Goal: Task Accomplishment & Management: Manage account settings

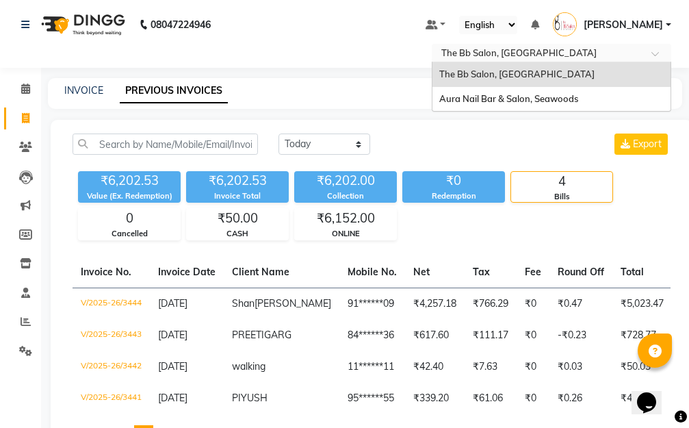
click at [654, 51] on span at bounding box center [660, 58] width 17 height 14
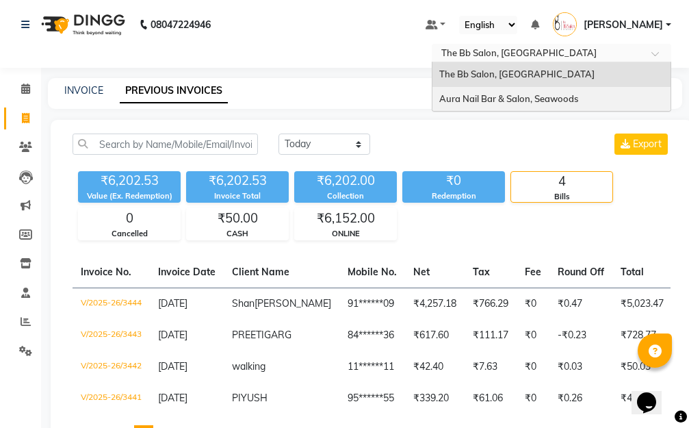
click at [499, 101] on span "Aura Nail Bar & Salon, Seawoods" at bounding box center [509, 98] width 139 height 11
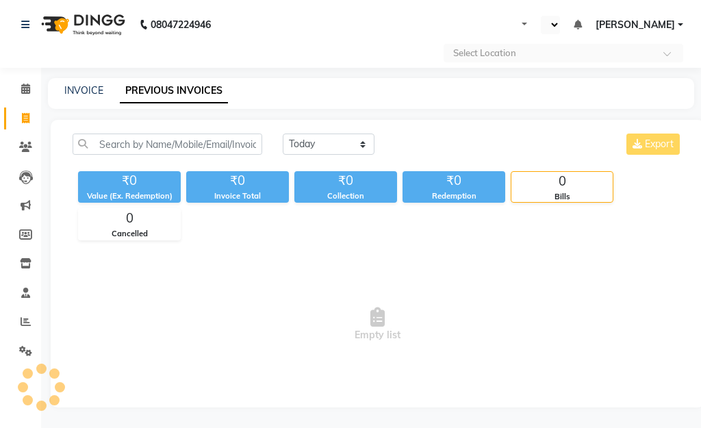
select select "en"
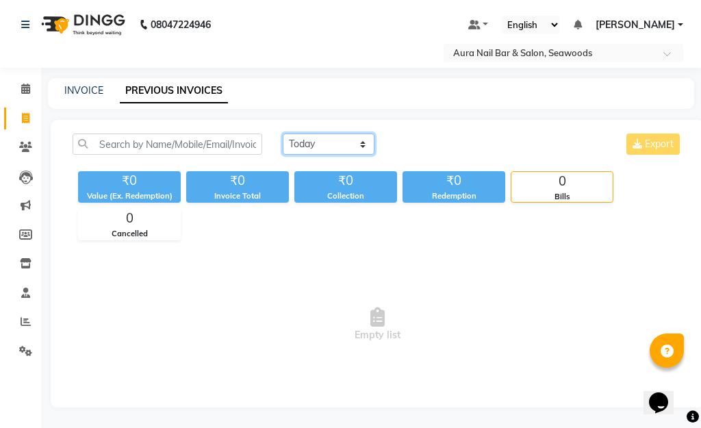
click at [358, 143] on select "[DATE] [DATE] Custom Range" at bounding box center [329, 144] width 92 height 21
select select "range"
click at [283, 134] on select "[DATE] [DATE] Custom Range" at bounding box center [329, 144] width 92 height 21
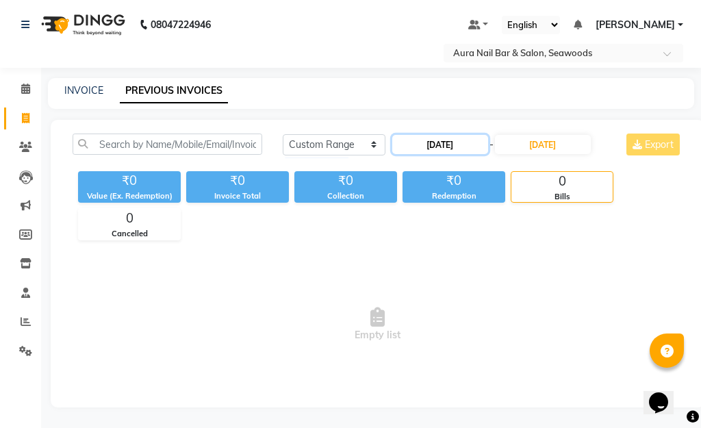
click at [424, 147] on input "[DATE]" at bounding box center [440, 144] width 96 height 19
select select "9"
select select "2025"
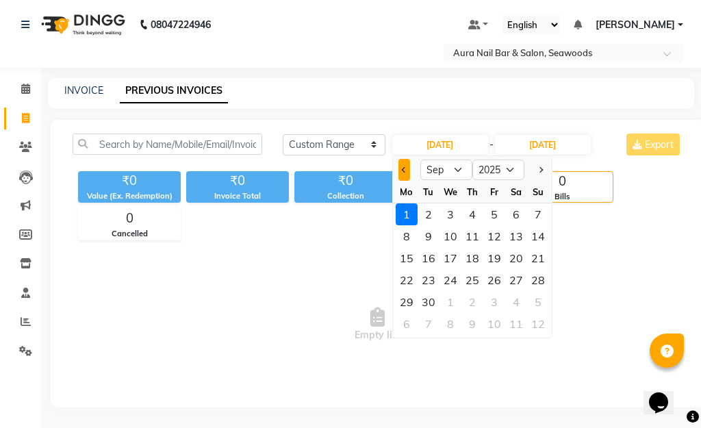
click at [402, 169] on span "Previous month" at bounding box center [404, 169] width 5 height 5
select select "8"
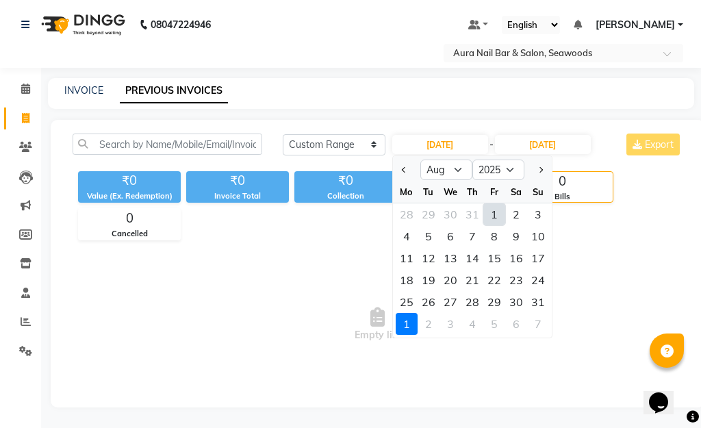
click at [495, 216] on div "1" at bounding box center [494, 214] width 22 height 22
type input "[DATE]"
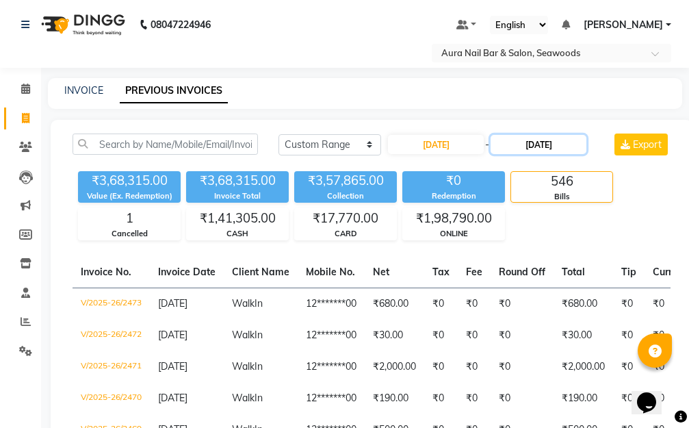
click at [535, 144] on input "[DATE]" at bounding box center [539, 144] width 96 height 19
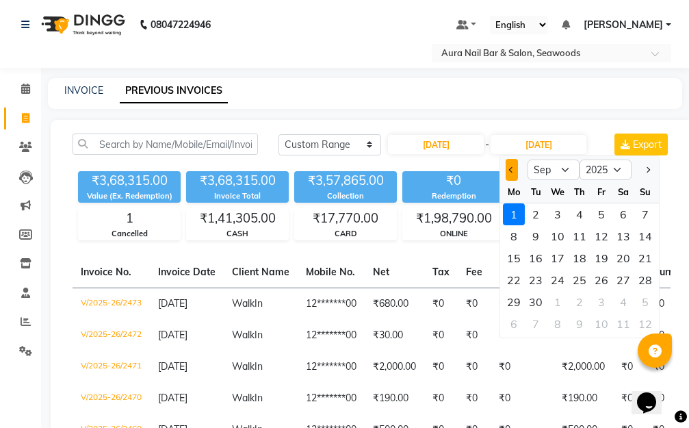
click at [511, 172] on span "Previous month" at bounding box center [511, 169] width 5 height 5
select select "8"
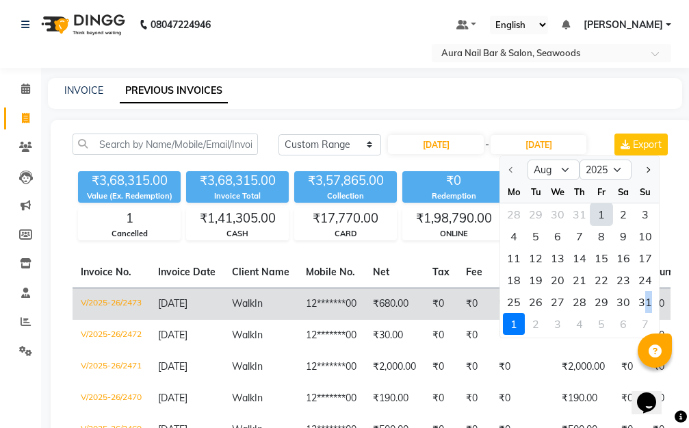
click at [648, 301] on div "31" at bounding box center [646, 302] width 22 height 22
type input "[DATE]"
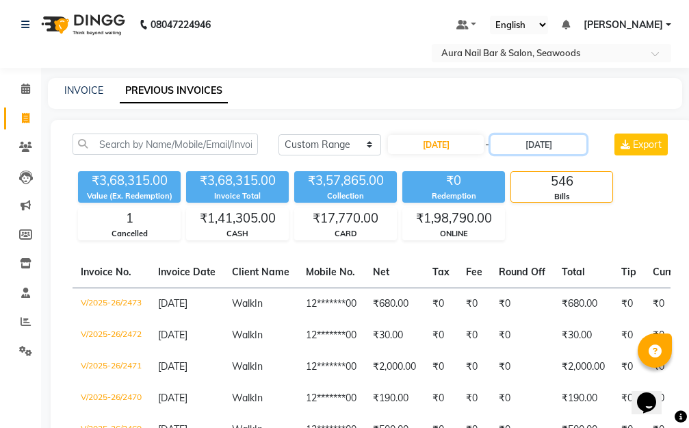
scroll to position [68, 0]
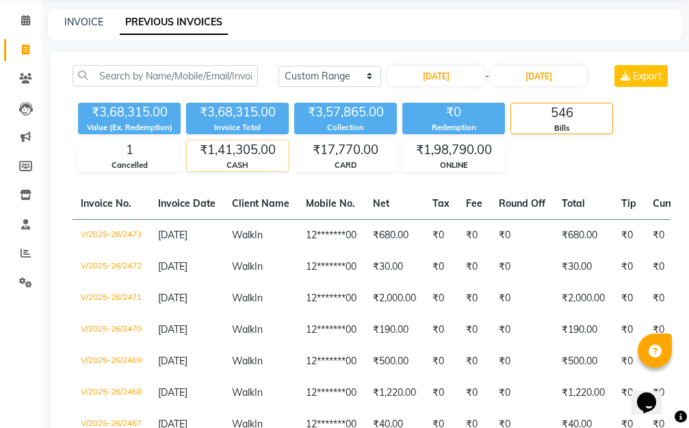
click at [265, 157] on div "₹1,41,305.00" at bounding box center [237, 149] width 101 height 19
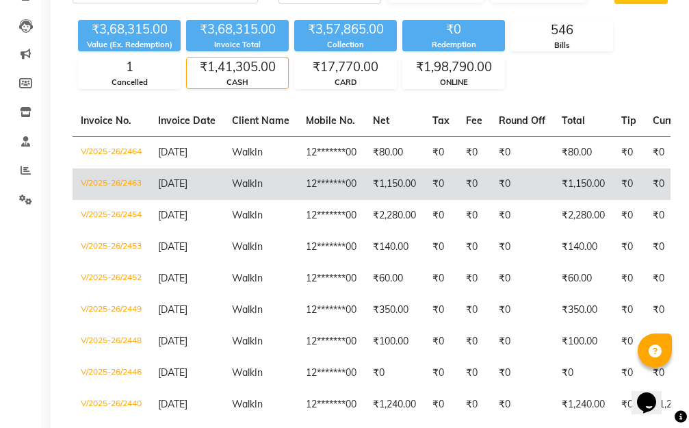
scroll to position [137, 0]
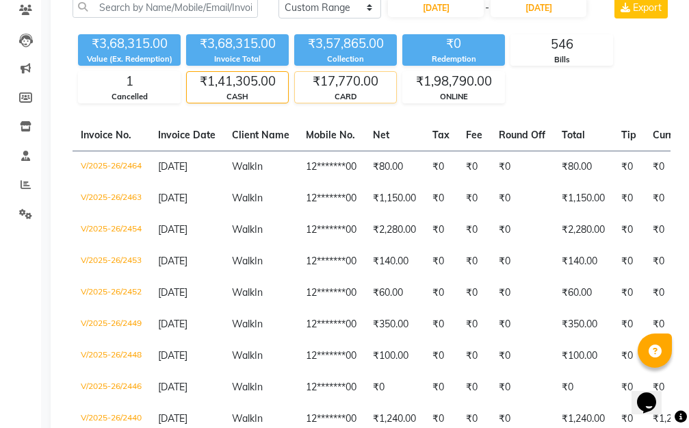
click at [327, 90] on div "₹17,770.00" at bounding box center [345, 81] width 101 height 19
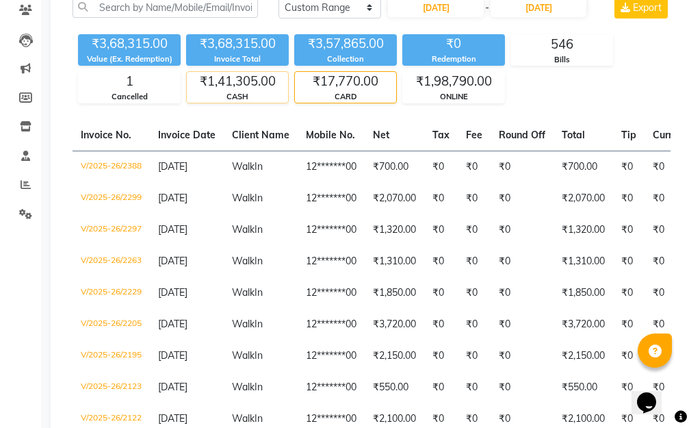
click at [247, 94] on div "CASH" at bounding box center [237, 97] width 101 height 12
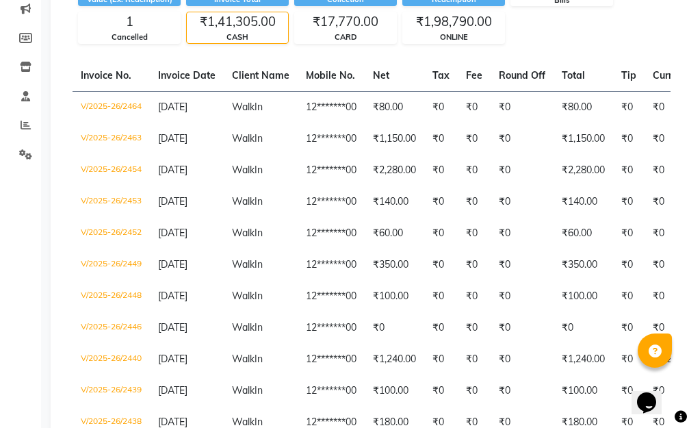
scroll to position [0, 0]
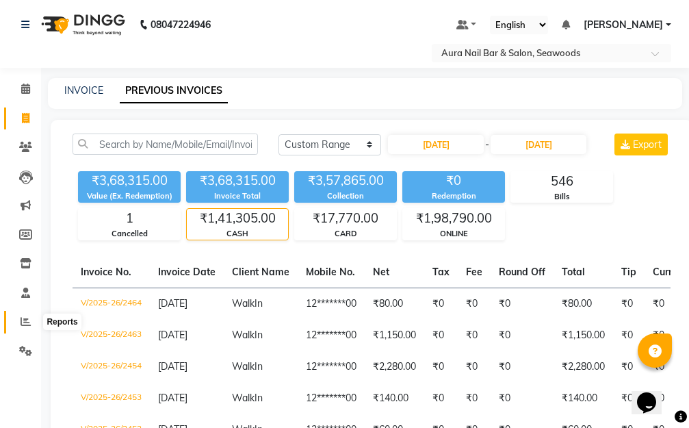
drag, startPoint x: 22, startPoint y: 319, endPoint x: 40, endPoint y: 301, distance: 25.7
click at [22, 320] on icon at bounding box center [26, 321] width 10 height 10
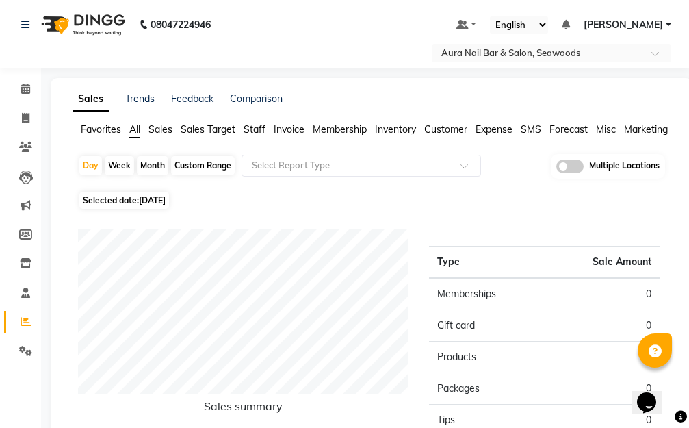
click at [255, 129] on span "Staff" at bounding box center [255, 129] width 22 height 12
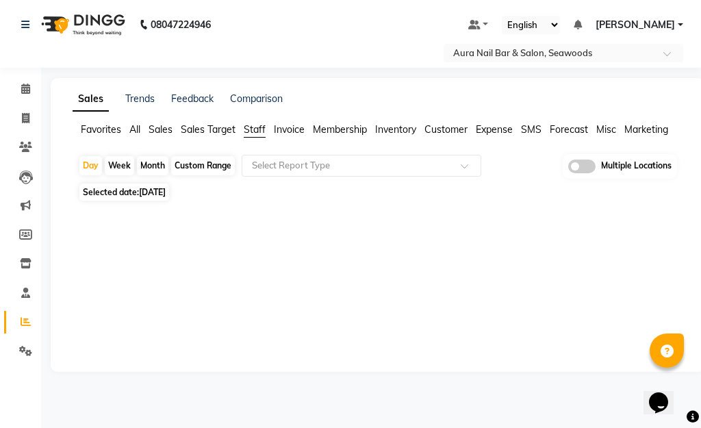
click at [151, 166] on div "Month" at bounding box center [152, 165] width 31 height 19
select select "9"
select select "2025"
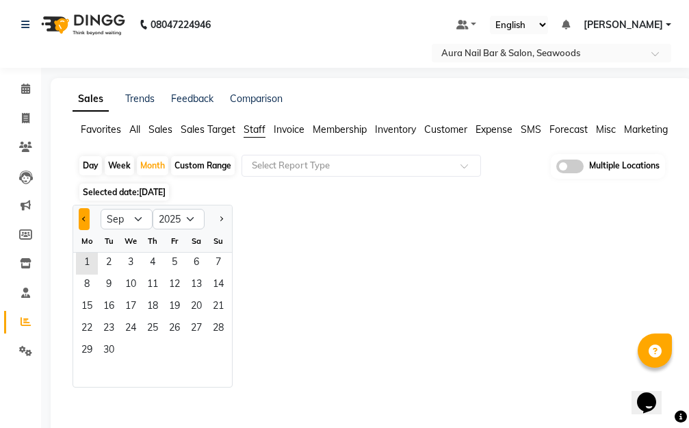
click at [86, 218] on span "Previous month" at bounding box center [84, 218] width 5 height 5
select select "8"
click at [170, 263] on span "1" at bounding box center [175, 264] width 22 height 22
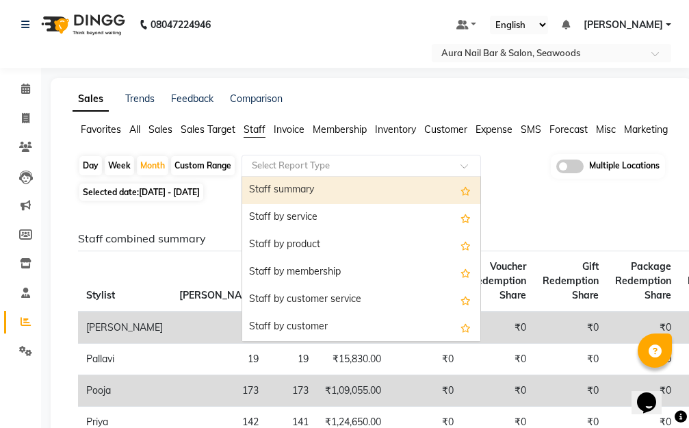
click at [464, 163] on span at bounding box center [469, 170] width 17 height 14
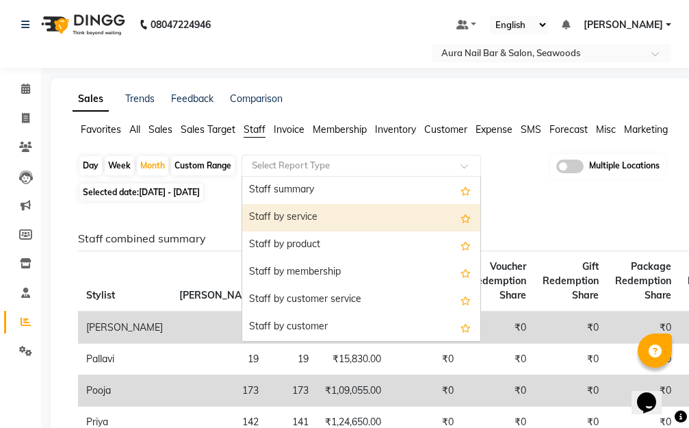
click at [356, 223] on div "Staff by service" at bounding box center [361, 217] width 238 height 27
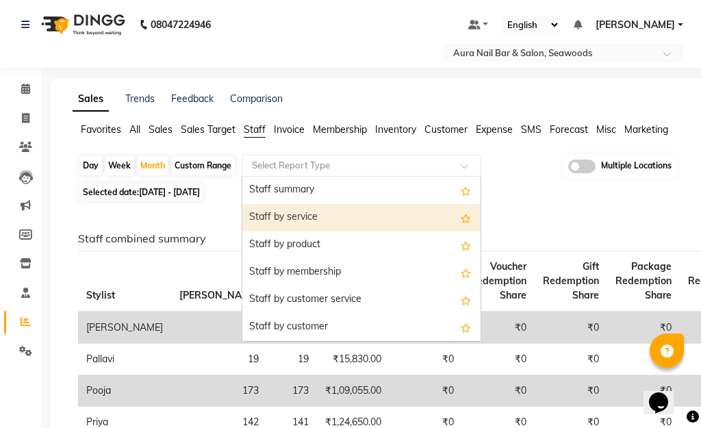
select select "csv"
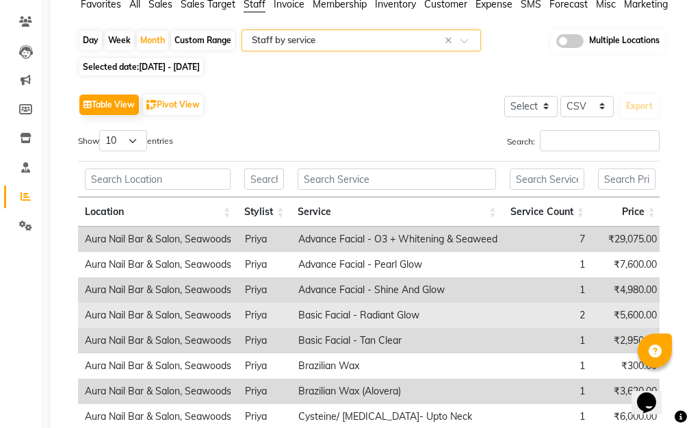
scroll to position [99, 0]
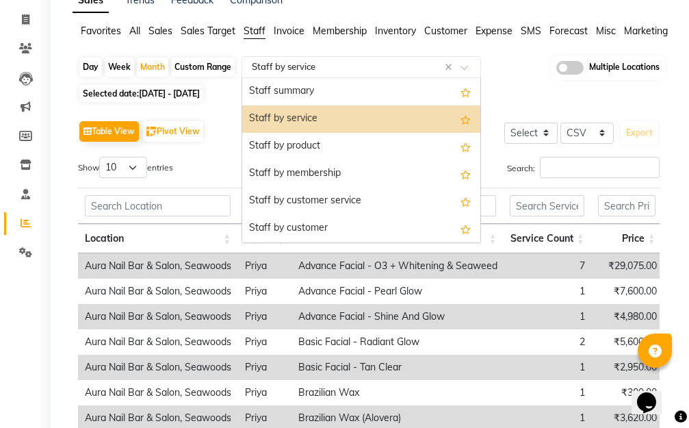
click at [464, 66] on span at bounding box center [469, 71] width 17 height 14
click at [325, 114] on div "Staff by service" at bounding box center [361, 118] width 238 height 27
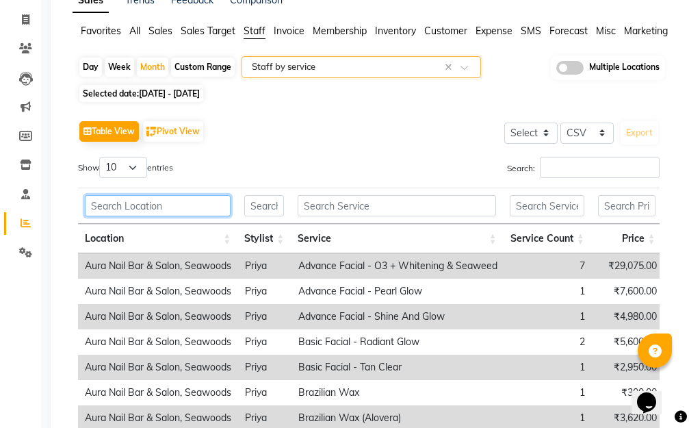
click at [181, 209] on input "text" at bounding box center [158, 205] width 146 height 21
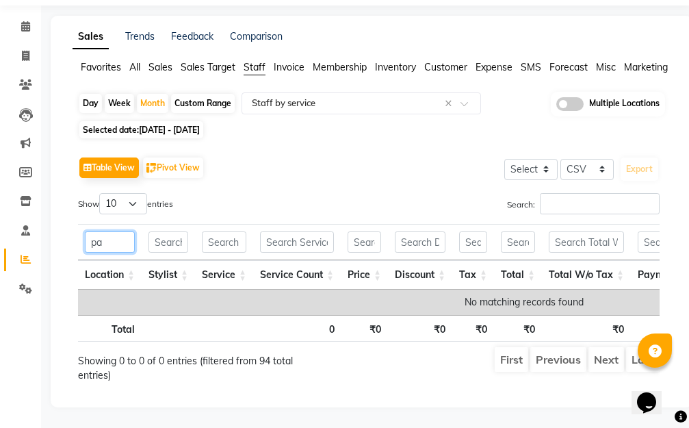
scroll to position [86, 0]
type input "[PERSON_NAME]"
click at [348, 160] on div "Table View Pivot View Select Select CSV PDF Export Show 10 25 50 100 entries Se…" at bounding box center [369, 267] width 582 height 229
drag, startPoint x: 122, startPoint y: 223, endPoint x: 62, endPoint y: 218, distance: 60.4
click at [62, 218] on div "Sales Trends Feedback Comparison Favorites All Sales Sales Target Staff Invoice…" at bounding box center [372, 212] width 642 height 392
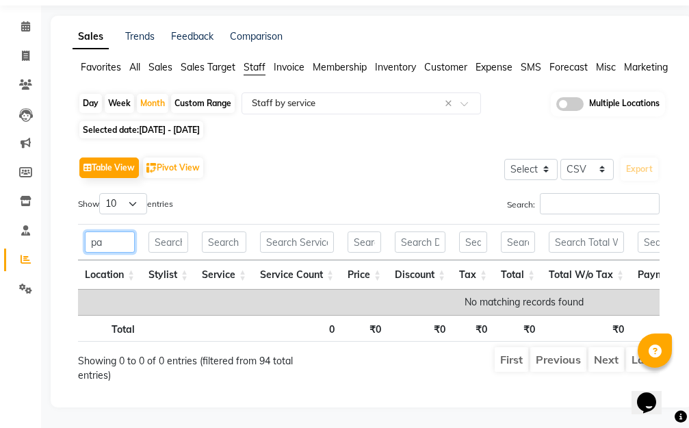
type input "p"
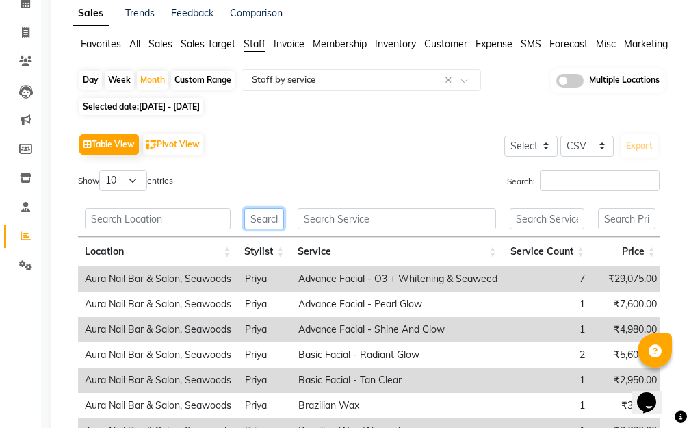
click at [276, 218] on input "text" at bounding box center [264, 218] width 40 height 21
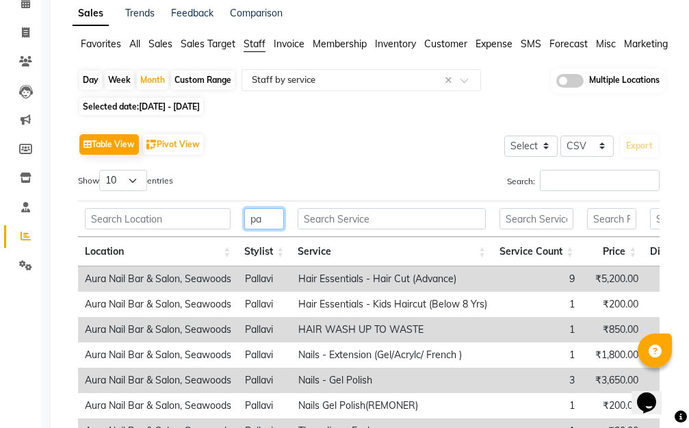
type input "p"
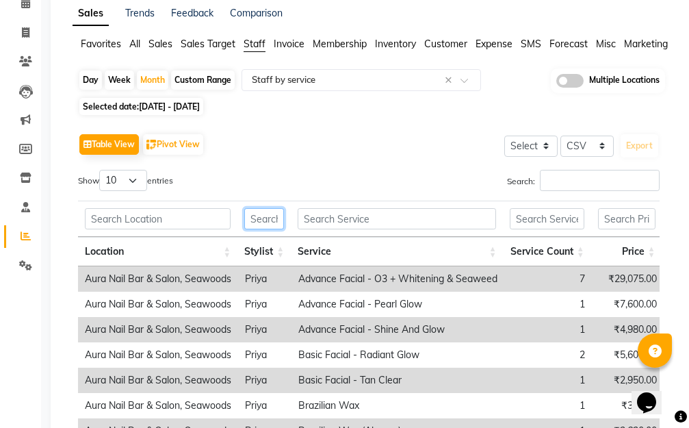
scroll to position [17, 0]
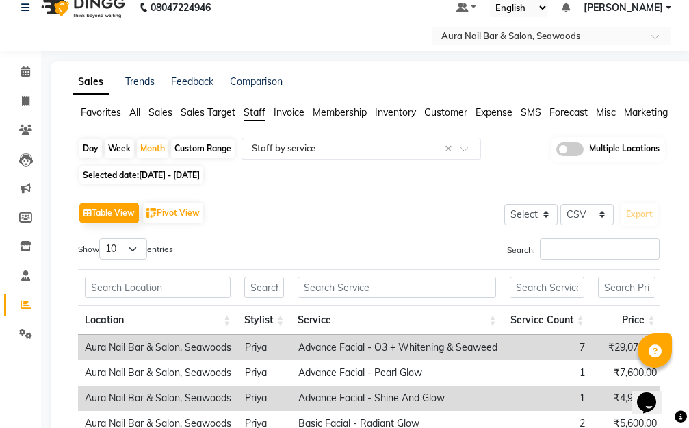
click at [457, 151] on div at bounding box center [361, 149] width 238 height 14
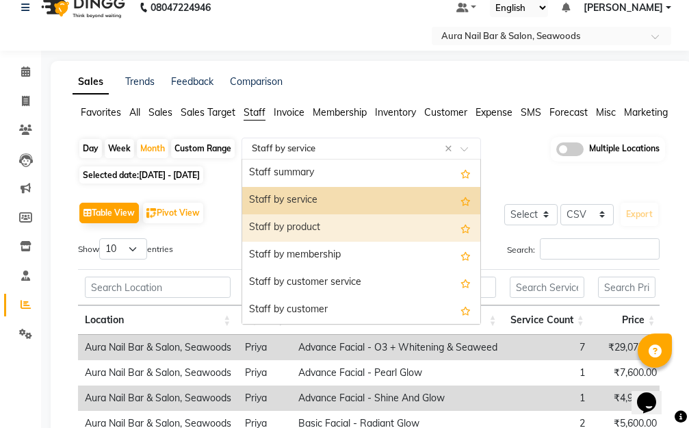
click at [342, 227] on div "Staff by product" at bounding box center [361, 227] width 238 height 27
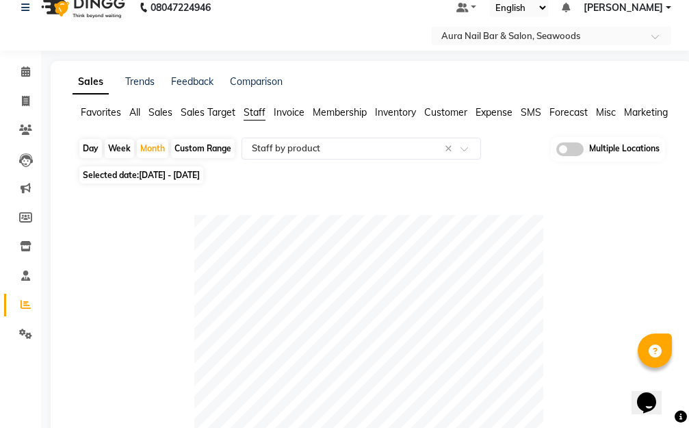
click at [257, 112] on span "Staff" at bounding box center [255, 112] width 22 height 12
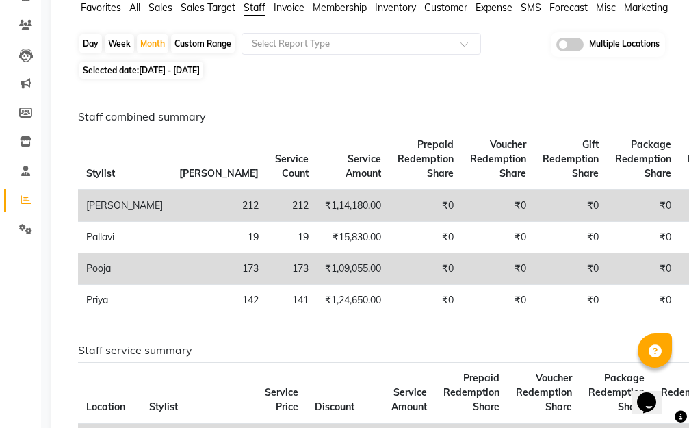
scroll to position [86, 0]
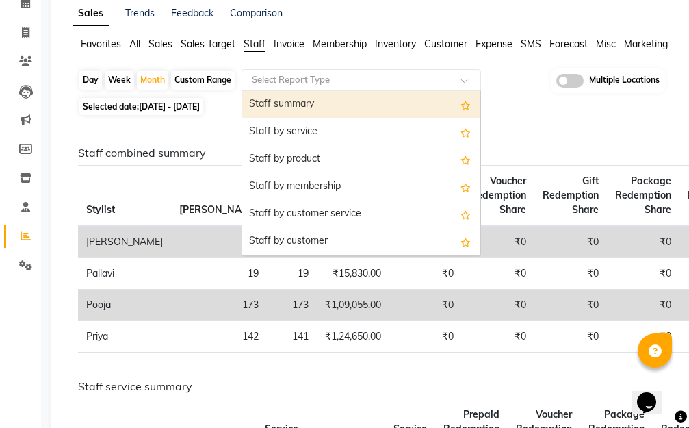
click at [463, 77] on span at bounding box center [469, 84] width 17 height 14
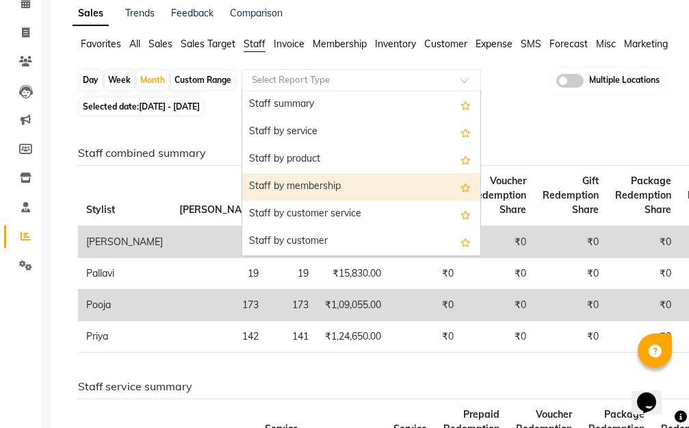
click at [359, 181] on div "Staff by membership" at bounding box center [361, 186] width 238 height 27
select select "csv"
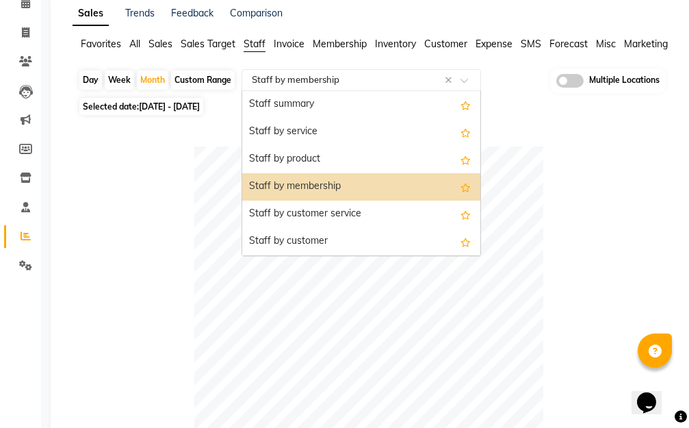
click at [464, 74] on div at bounding box center [361, 80] width 238 height 14
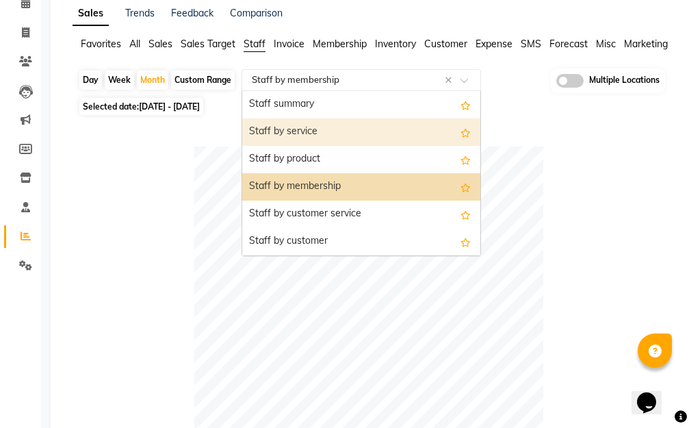
click at [332, 131] on div "Staff by service" at bounding box center [361, 131] width 238 height 27
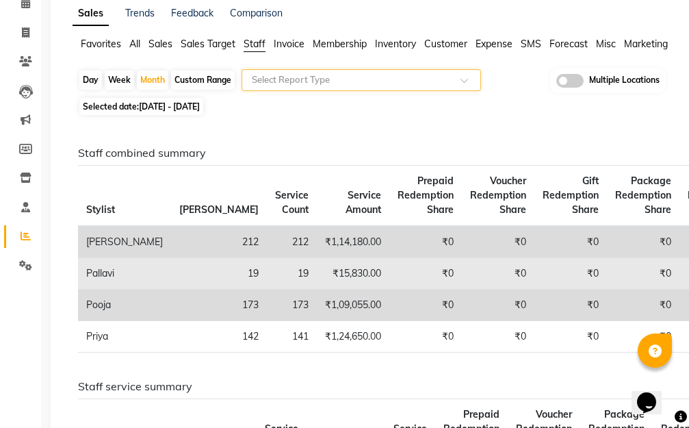
click at [390, 272] on td "₹0" at bounding box center [426, 273] width 73 height 31
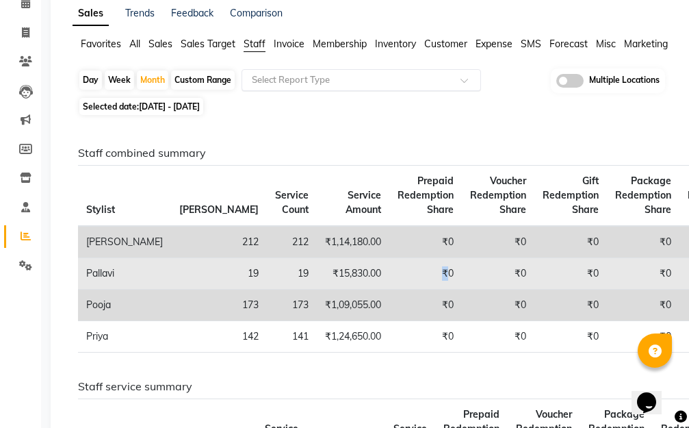
click at [390, 272] on td "₹0" at bounding box center [426, 273] width 73 height 31
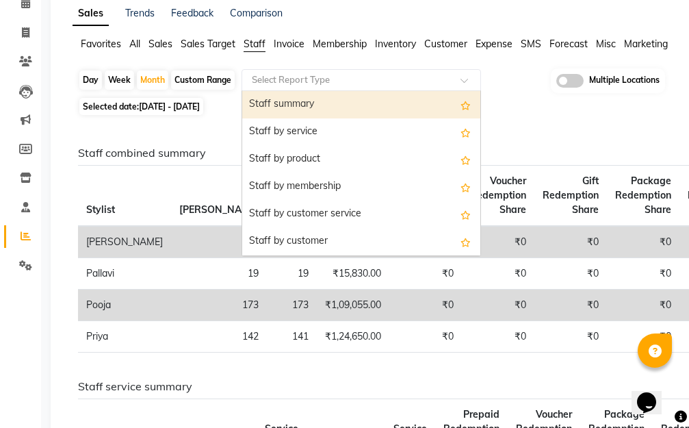
click at [466, 78] on span at bounding box center [469, 84] width 17 height 14
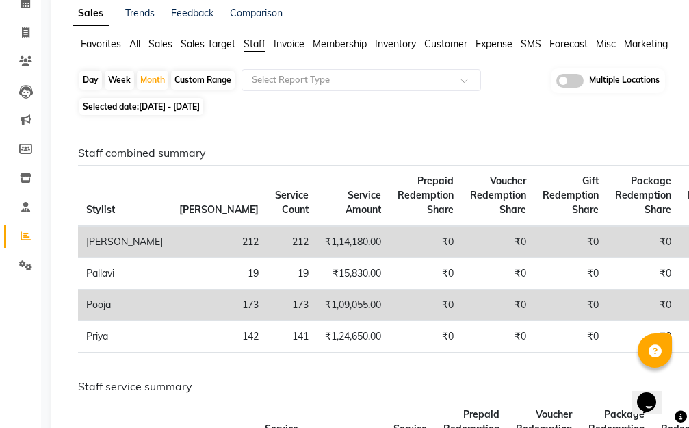
click at [256, 47] on span "Staff" at bounding box center [255, 44] width 22 height 12
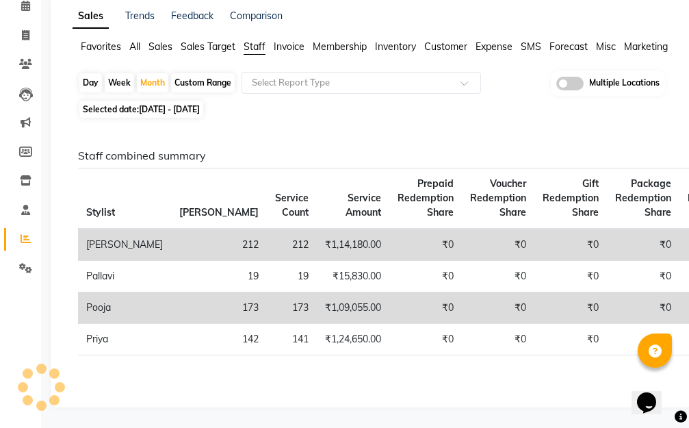
scroll to position [0, 0]
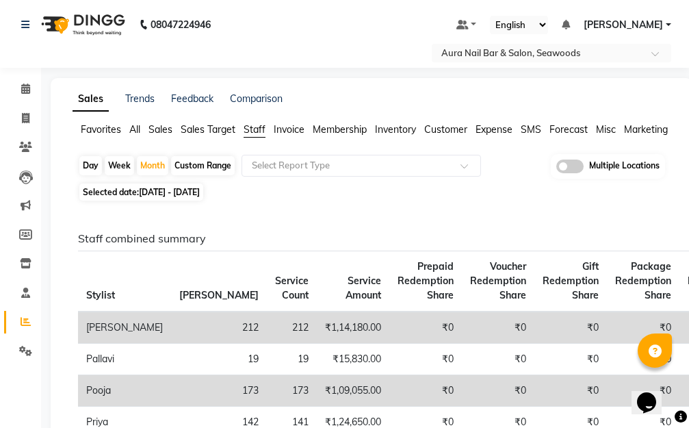
click at [220, 131] on span "Sales Target" at bounding box center [208, 129] width 55 height 12
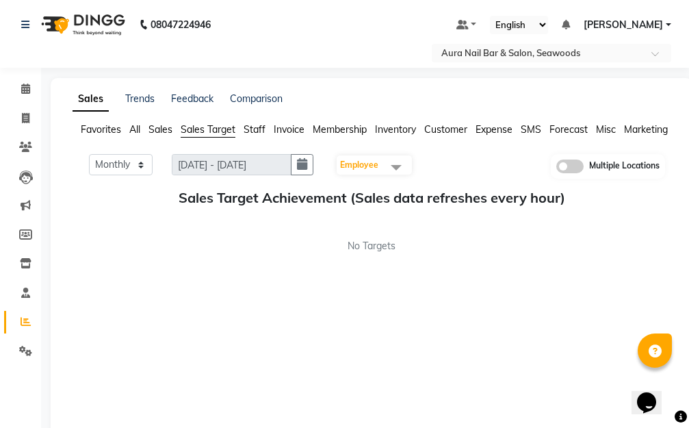
click at [260, 129] on span "Staff" at bounding box center [255, 129] width 22 height 12
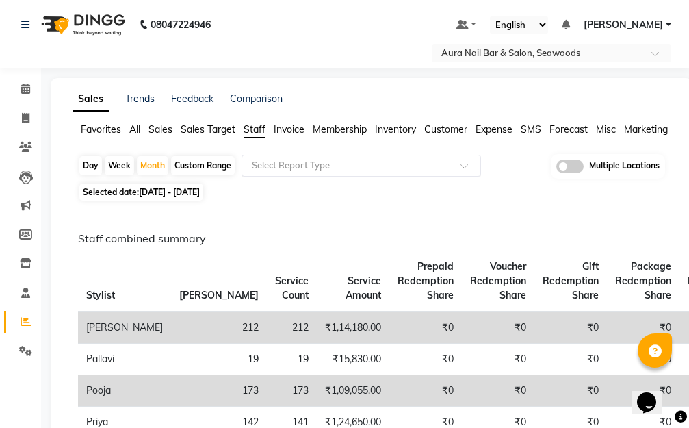
click at [462, 165] on span at bounding box center [469, 170] width 17 height 14
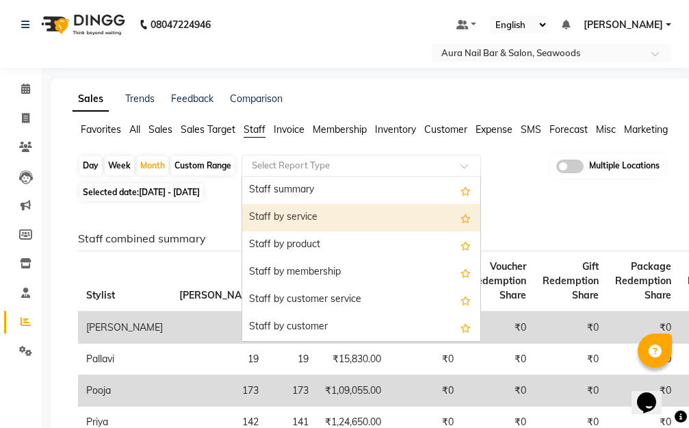
click at [340, 214] on div "Staff by service" at bounding box center [361, 217] width 238 height 27
select select "csv"
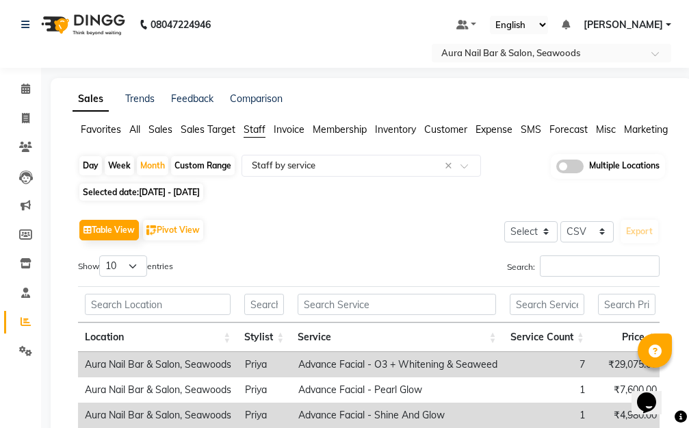
click at [281, 335] on th "Stylist" at bounding box center [264, 336] width 53 height 29
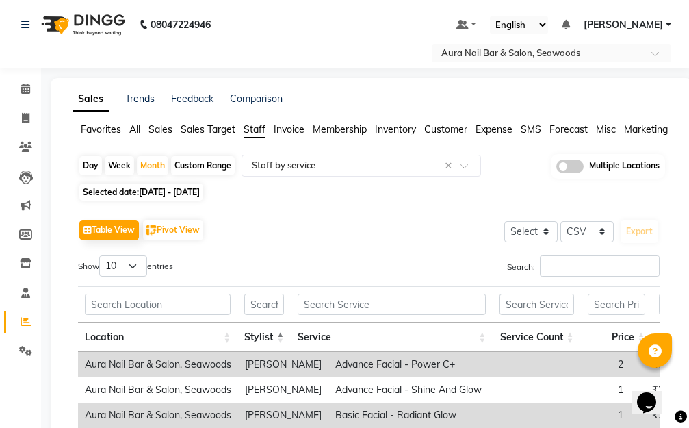
click at [278, 338] on th "Stylist" at bounding box center [264, 336] width 53 height 29
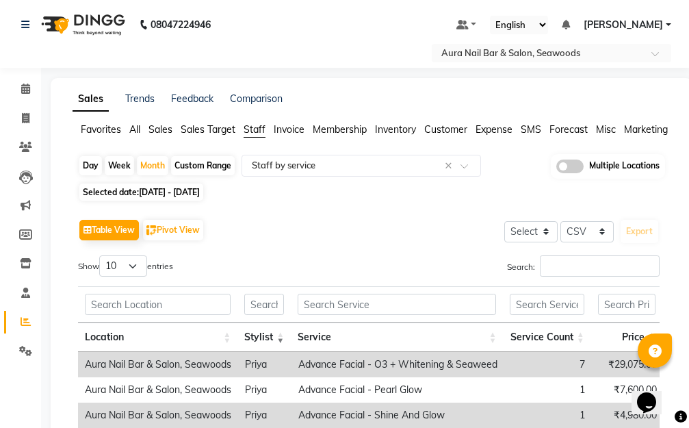
click at [279, 338] on th "Stylist" at bounding box center [264, 336] width 53 height 29
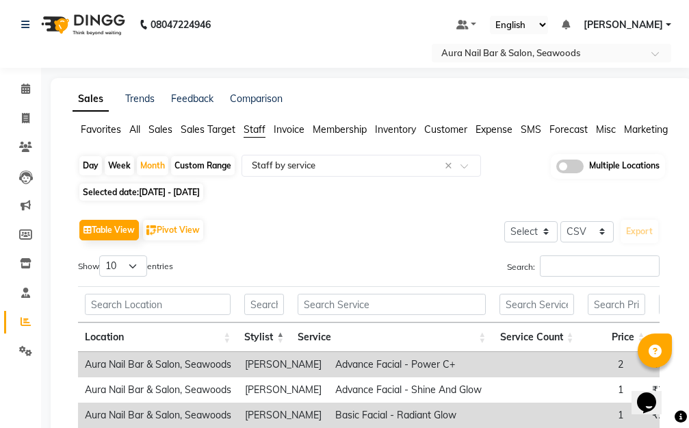
click at [279, 338] on th "Stylist" at bounding box center [264, 336] width 53 height 29
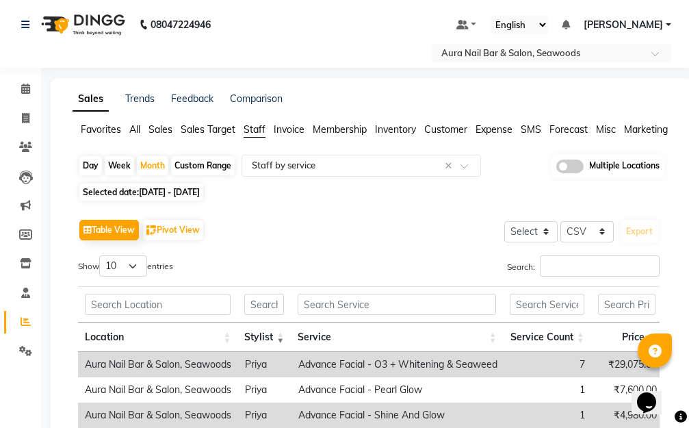
click at [279, 334] on th "Stylist" at bounding box center [264, 336] width 53 height 29
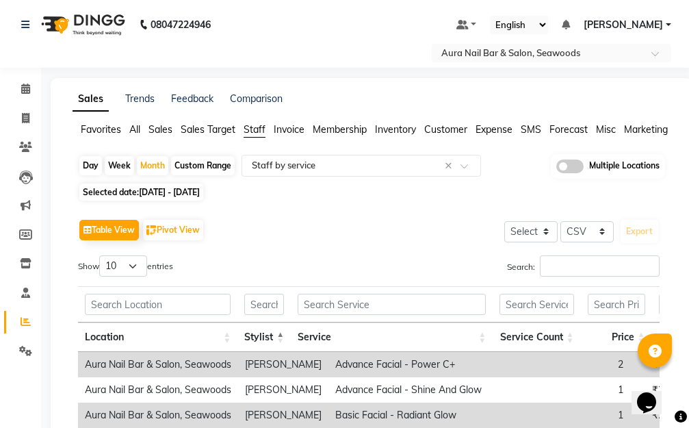
click at [279, 334] on th "Stylist" at bounding box center [264, 336] width 53 height 29
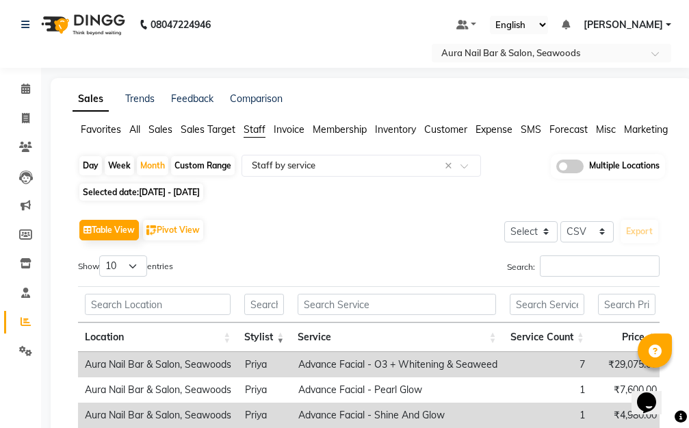
click at [279, 334] on th "Stylist" at bounding box center [264, 336] width 53 height 29
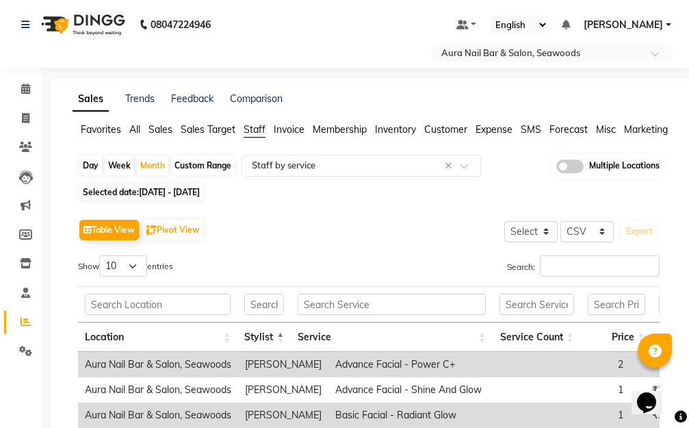
click at [279, 334] on th "Stylist" at bounding box center [264, 336] width 53 height 29
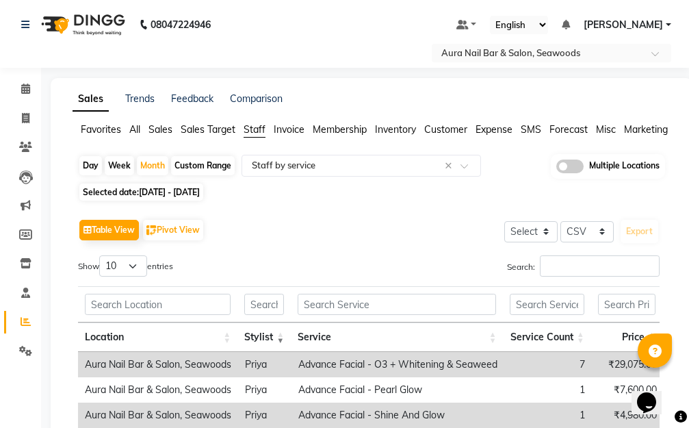
click at [279, 334] on th "Stylist" at bounding box center [264, 336] width 53 height 29
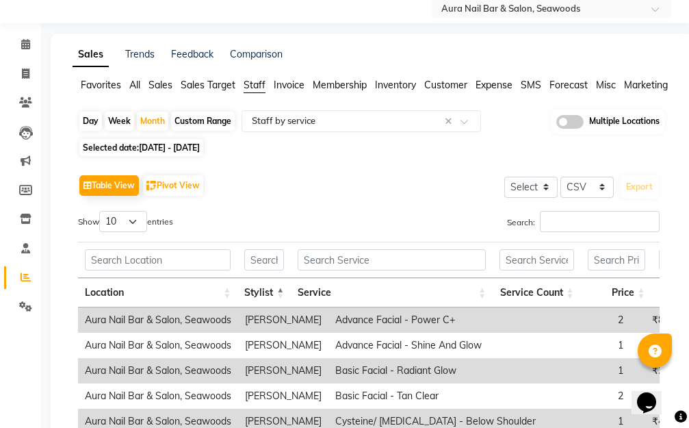
scroll to position [68, 0]
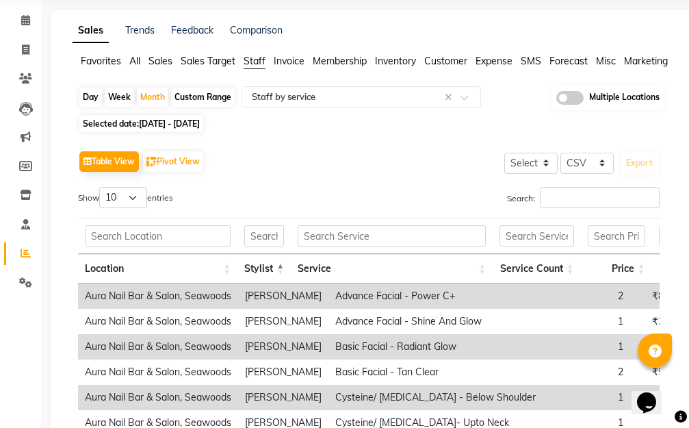
click at [280, 266] on th "Stylist" at bounding box center [264, 268] width 53 height 29
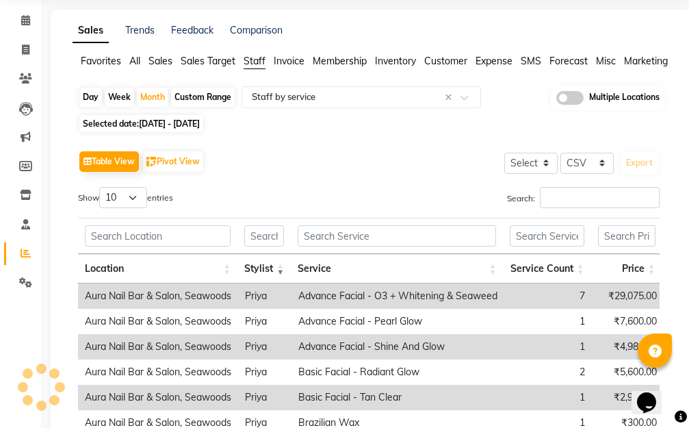
click at [280, 266] on th "Stylist" at bounding box center [264, 268] width 53 height 29
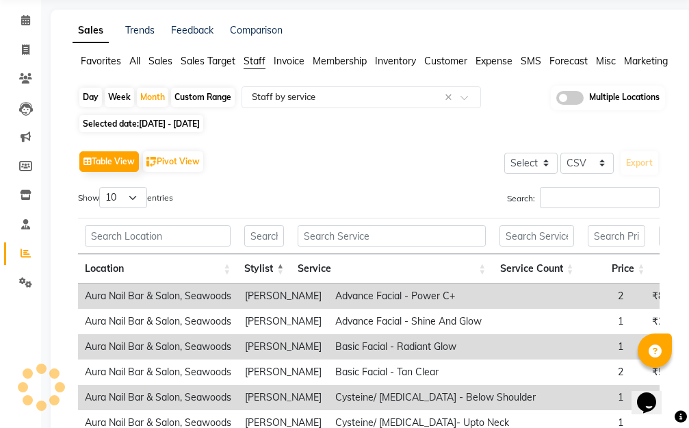
click at [280, 266] on th "Stylist" at bounding box center [264, 268] width 53 height 29
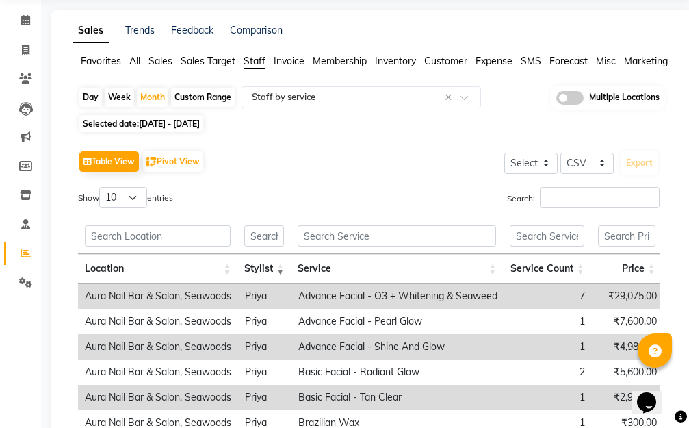
click at [280, 266] on th "Stylist" at bounding box center [264, 268] width 53 height 29
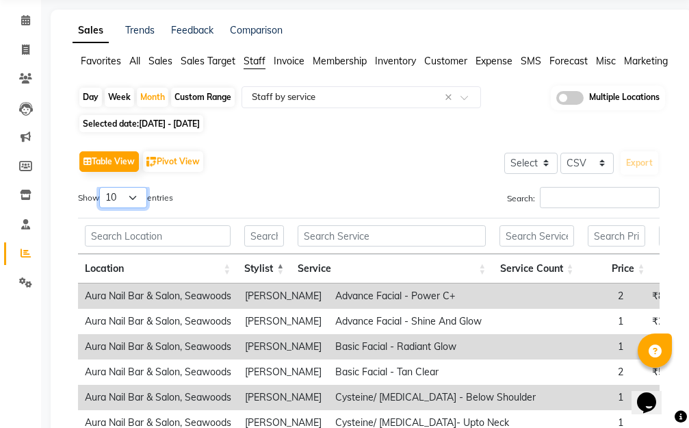
click at [136, 199] on select "10 25 50 100" at bounding box center [123, 197] width 48 height 21
select select "50"
click at [101, 187] on select "10 25 50 100" at bounding box center [123, 197] width 48 height 21
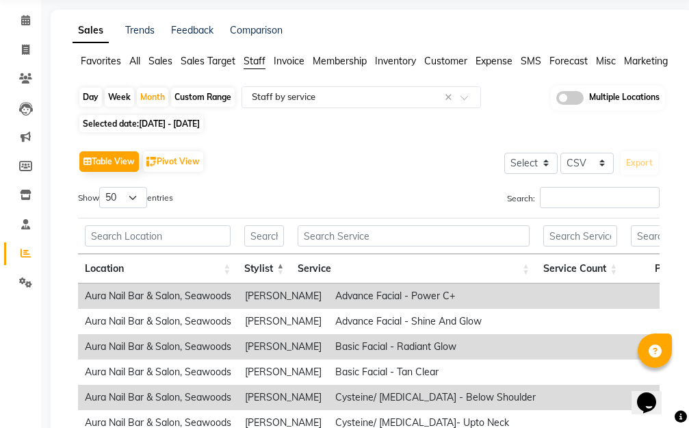
click at [279, 269] on th "Stylist" at bounding box center [264, 268] width 53 height 29
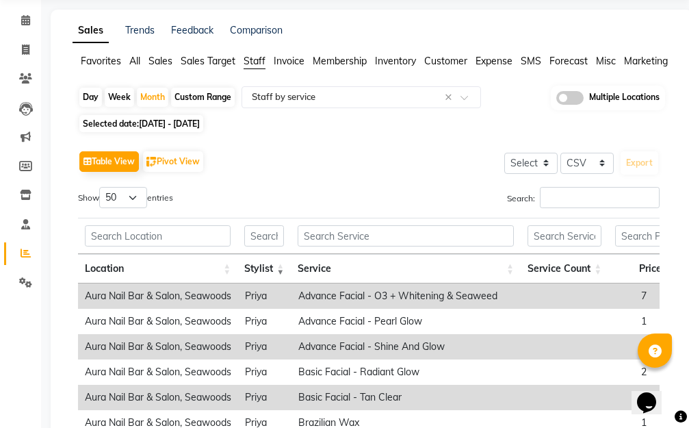
click at [279, 269] on th "Stylist" at bounding box center [264, 268] width 53 height 29
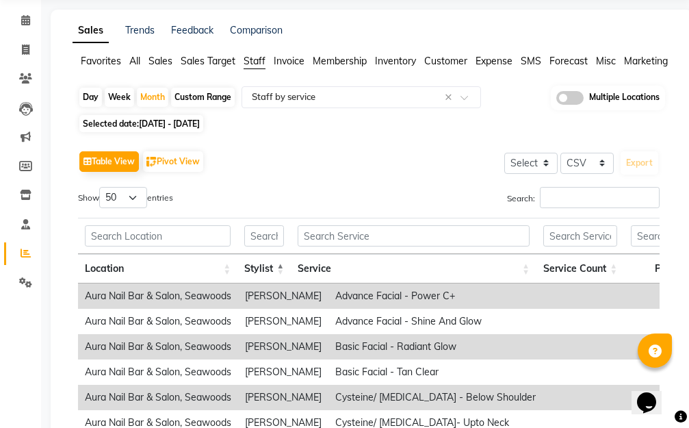
click at [279, 269] on th "Stylist" at bounding box center [264, 268] width 53 height 29
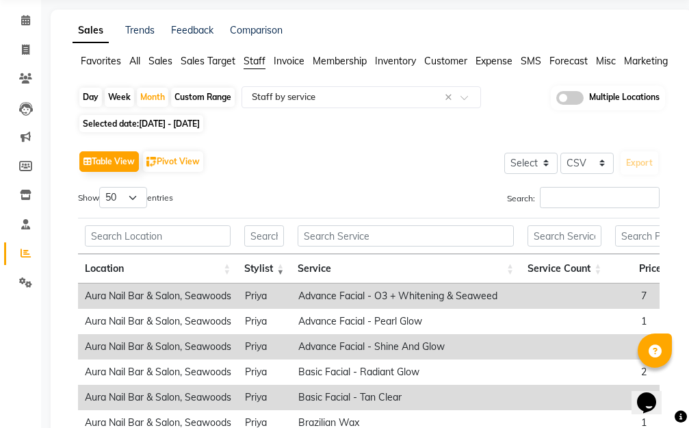
click at [279, 269] on th "Stylist" at bounding box center [264, 268] width 53 height 29
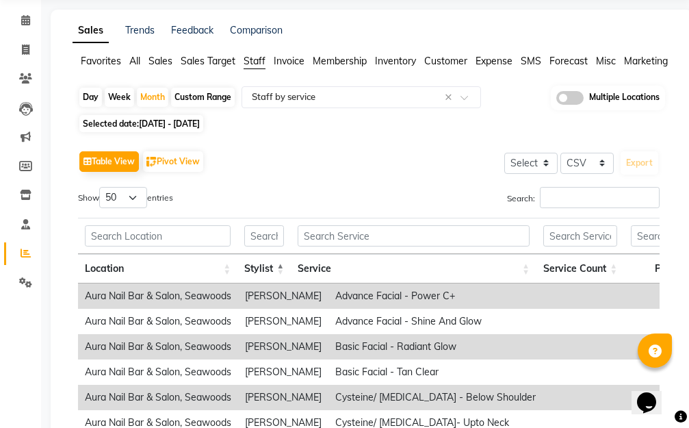
click at [279, 269] on th "Stylist" at bounding box center [264, 268] width 53 height 29
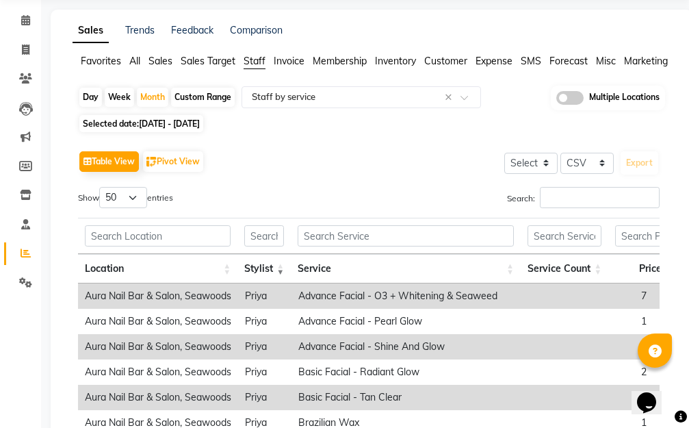
click at [279, 269] on th "Stylist" at bounding box center [264, 268] width 53 height 29
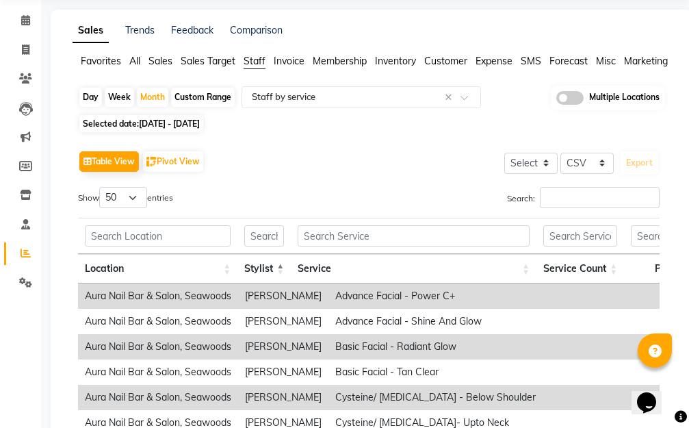
click at [279, 269] on th "Stylist" at bounding box center [264, 268] width 53 height 29
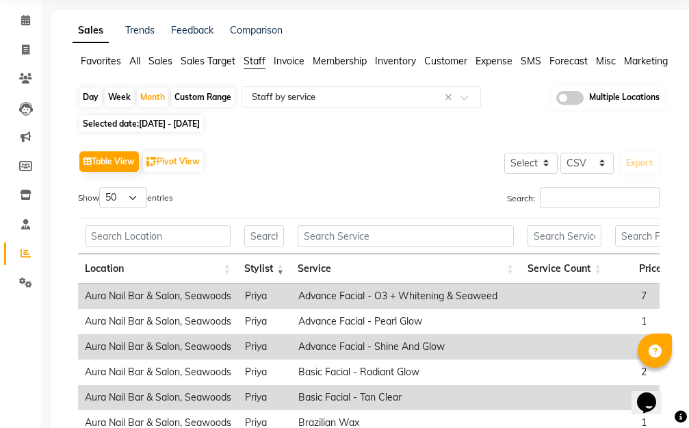
click at [279, 269] on th "Stylist" at bounding box center [264, 268] width 53 height 29
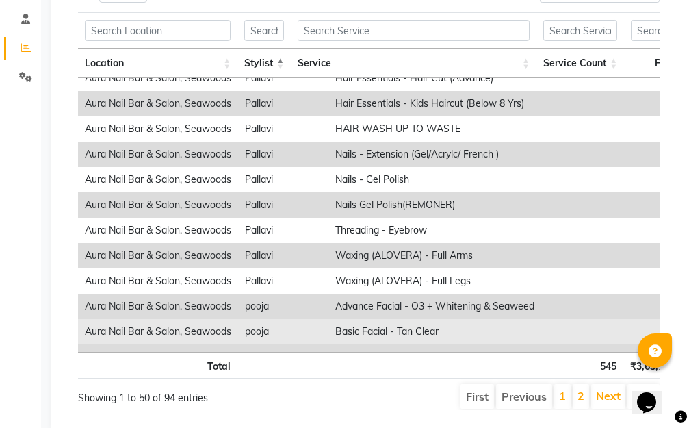
scroll to position [701, 0]
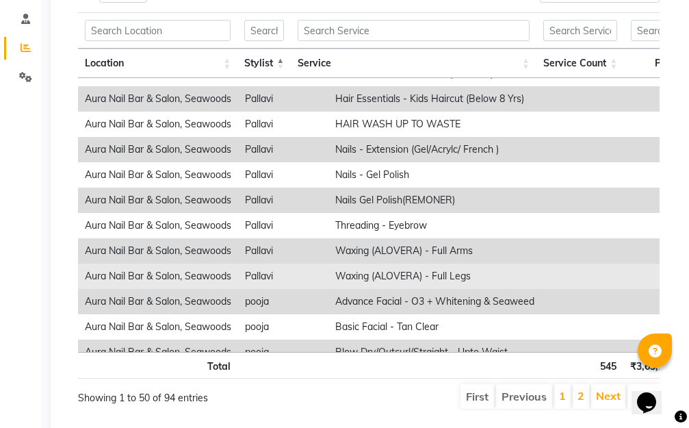
drag, startPoint x: 285, startPoint y: 222, endPoint x: 307, endPoint y: 285, distance: 67.1
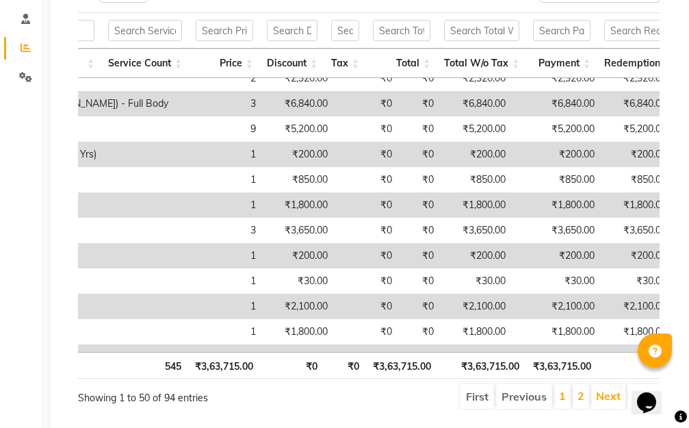
scroll to position [0, 0]
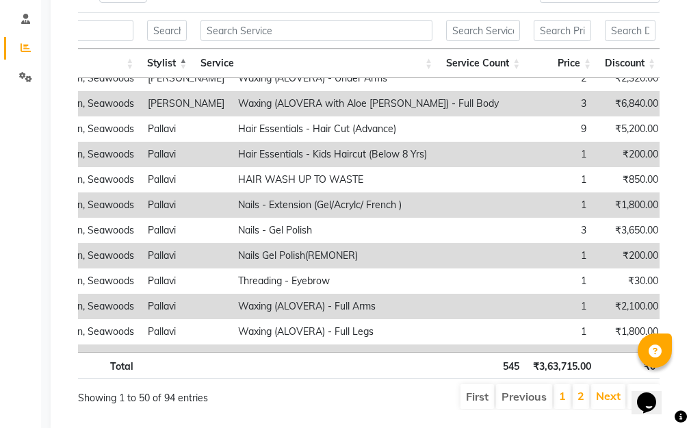
click at [370, 375] on th at bounding box center [316, 365] width 245 height 27
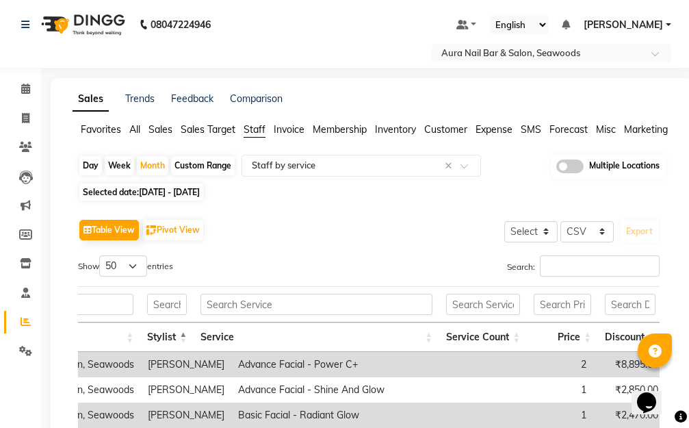
click at [253, 127] on span "Staff" at bounding box center [255, 129] width 22 height 12
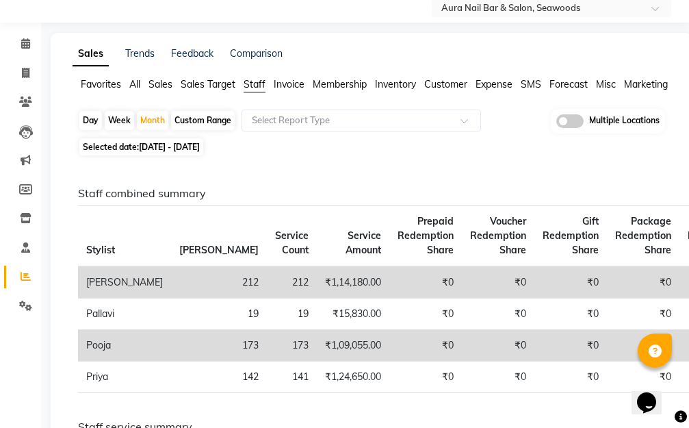
scroll to position [68, 0]
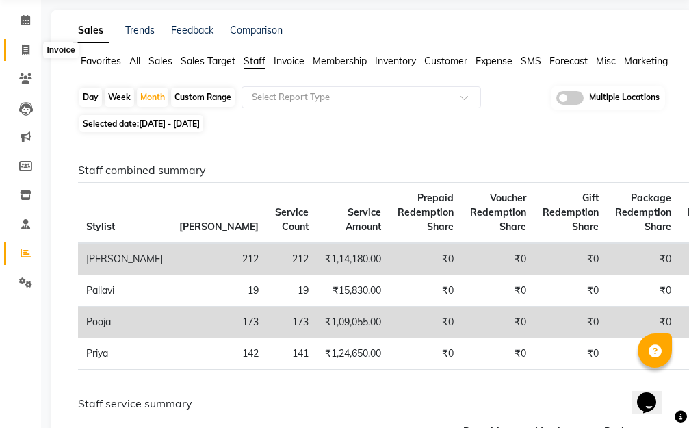
click at [24, 47] on icon at bounding box center [26, 50] width 8 height 10
select select "service"
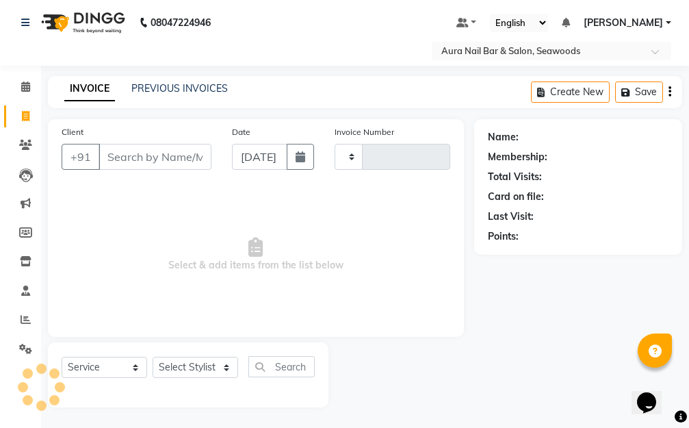
scroll to position [2, 0]
select select "4994"
type input "2474"
click at [191, 87] on link "PREVIOUS INVOICES" at bounding box center [179, 88] width 97 height 12
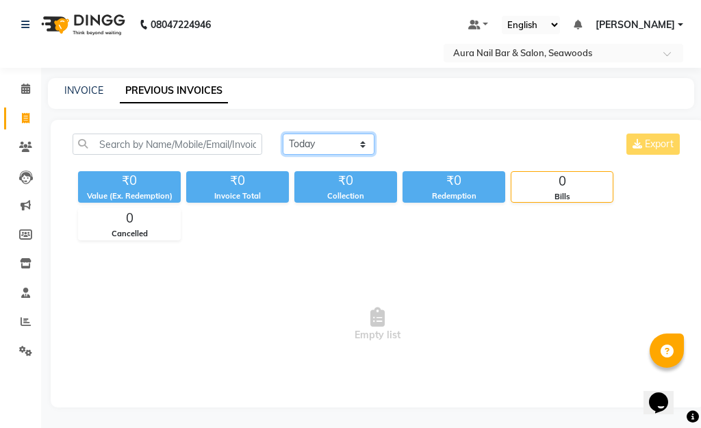
click at [363, 145] on select "[DATE] [DATE] Custom Range" at bounding box center [329, 144] width 92 height 21
select select "range"
click at [283, 134] on select "[DATE] [DATE] Custom Range" at bounding box center [329, 144] width 92 height 21
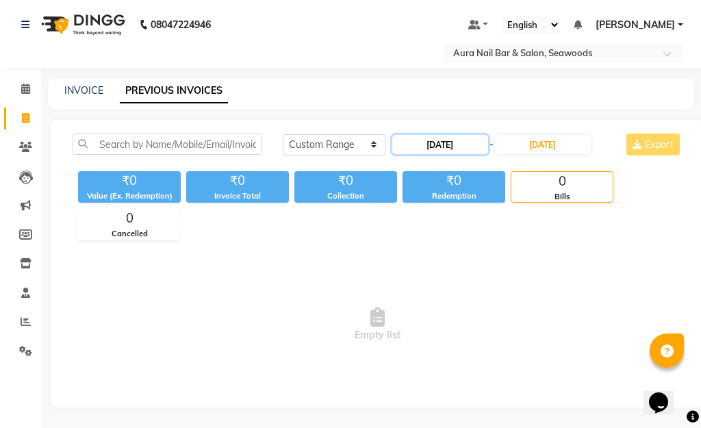
click at [430, 143] on input "[DATE]" at bounding box center [440, 144] width 96 height 19
select select "9"
select select "2025"
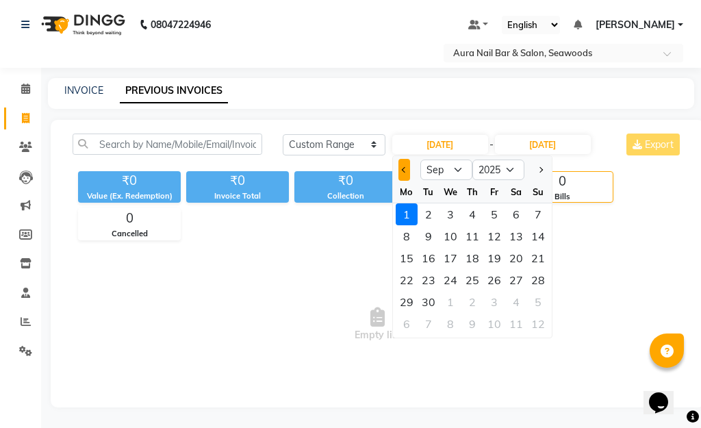
click at [405, 172] on span "Previous month" at bounding box center [404, 169] width 5 height 5
select select "8"
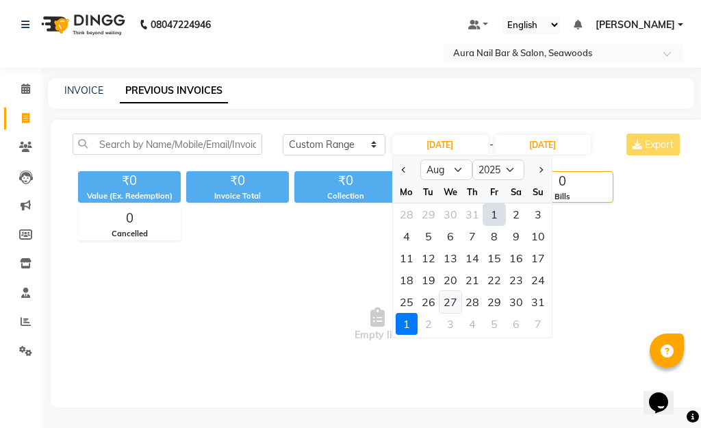
click at [448, 303] on div "27" at bounding box center [451, 302] width 22 height 22
type input "[DATE]"
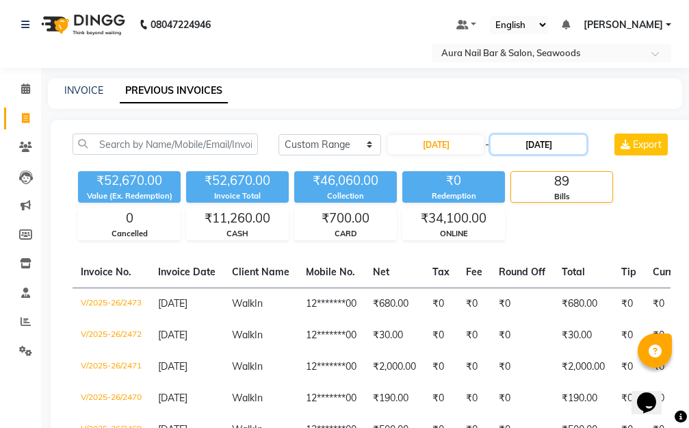
click at [537, 143] on input "[DATE]" at bounding box center [539, 144] width 96 height 19
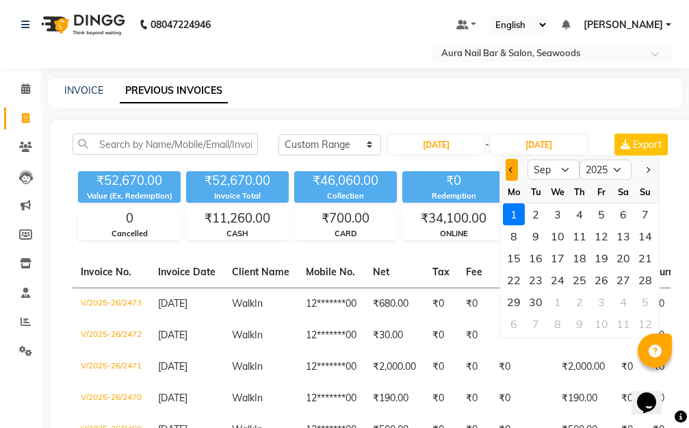
click at [509, 168] on button "Previous month" at bounding box center [512, 170] width 12 height 22
select select "8"
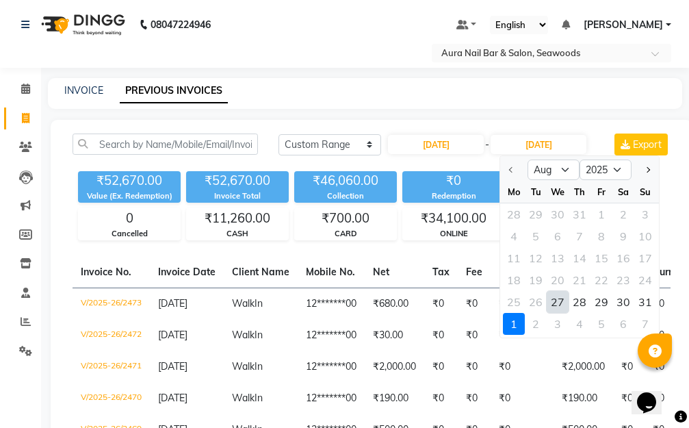
click at [559, 298] on div "27" at bounding box center [558, 302] width 22 height 22
type input "[DATE]"
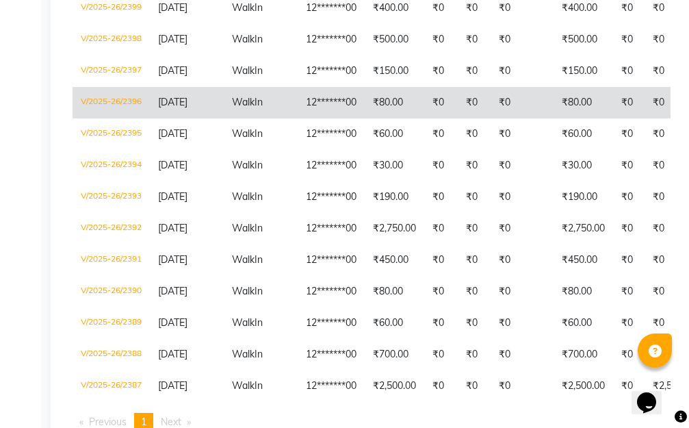
scroll to position [616, 0]
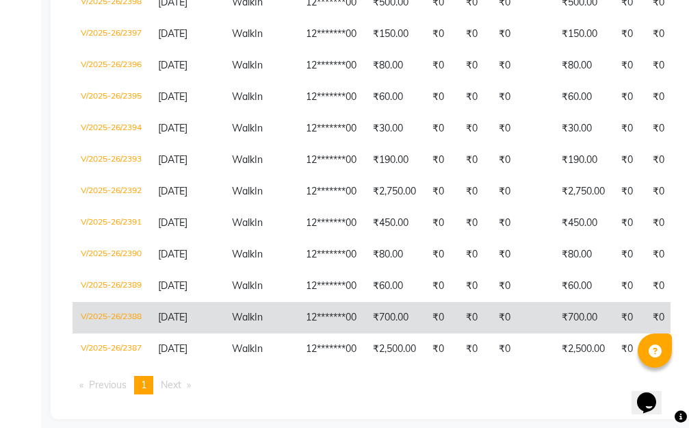
click at [387, 314] on td "₹700.00" at bounding box center [395, 317] width 60 height 31
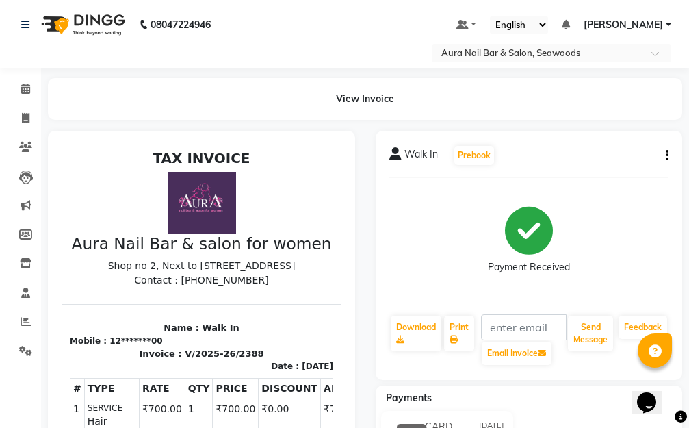
click at [665, 153] on button "button" at bounding box center [665, 156] width 8 height 14
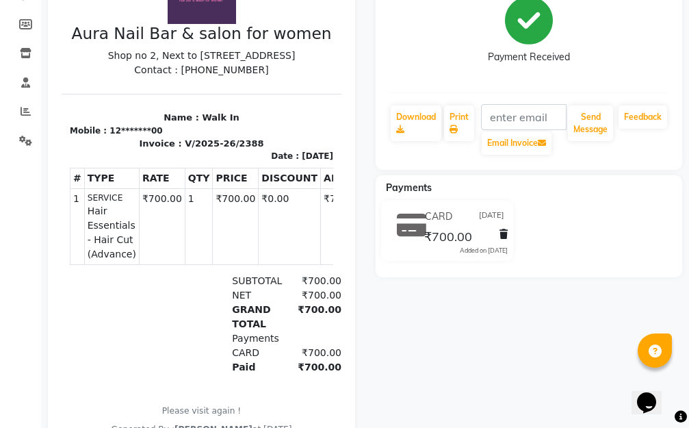
scroll to position [137, 0]
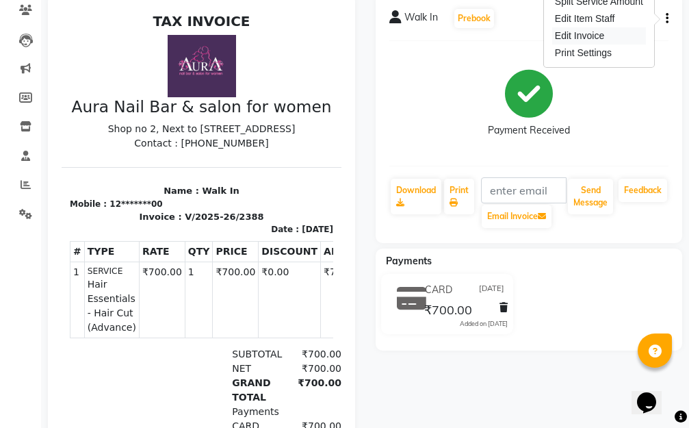
click at [592, 38] on div "Edit Invoice" at bounding box center [599, 35] width 94 height 17
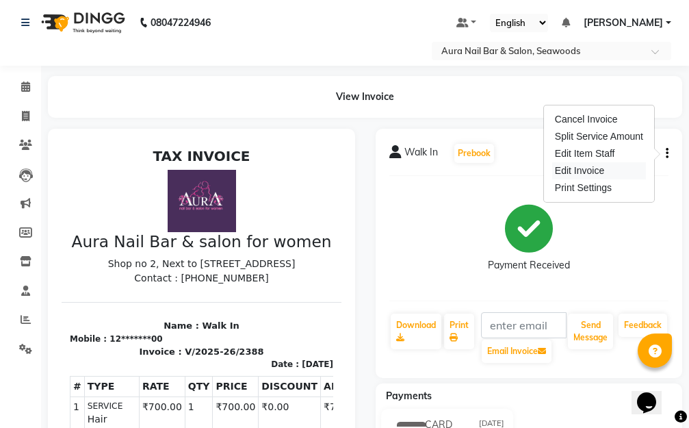
select select "service"
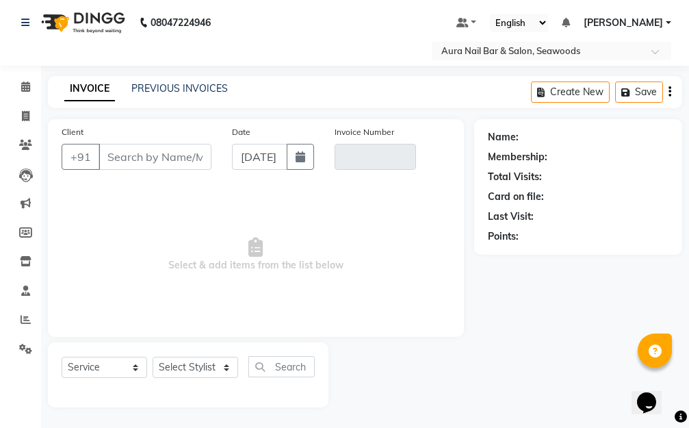
type input "12*******00"
type input "V/2025-26/2388"
select select "1: Object"
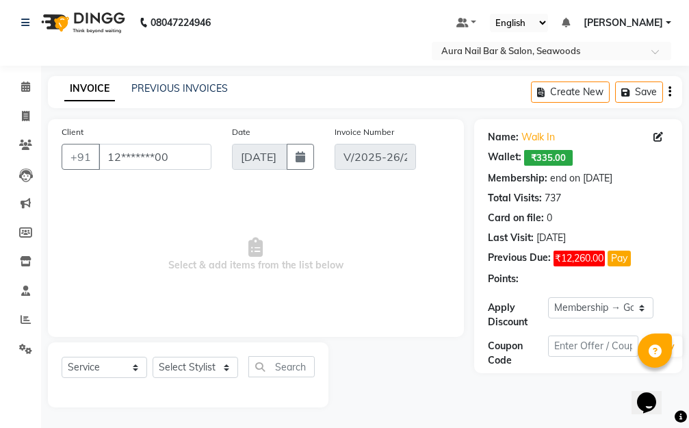
type input "[DATE]"
select select "select"
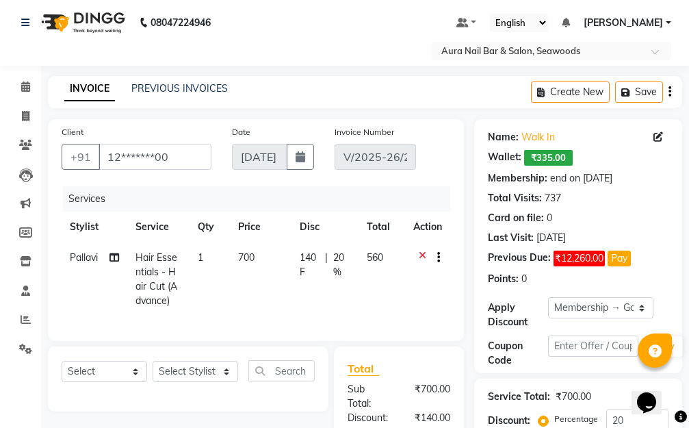
click at [268, 275] on td "700" at bounding box center [260, 279] width 61 height 74
select select "31263"
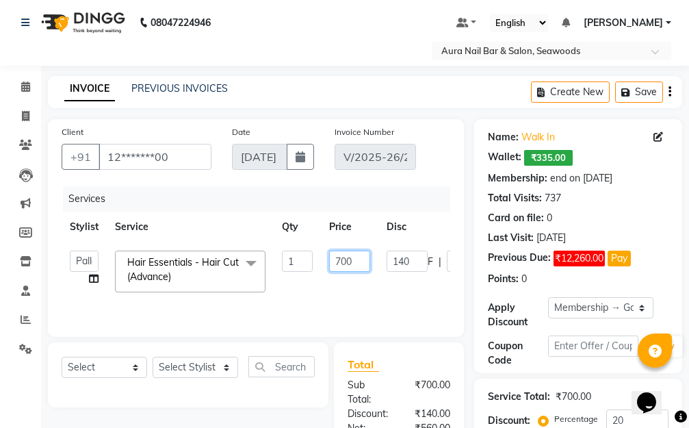
drag, startPoint x: 366, startPoint y: 257, endPoint x: 292, endPoint y: 255, distance: 73.3
click at [296, 256] on tr "Aarti Dipti Manager Pallavi pooja Priya Hair Essentials - Hair Cut (Advance) x …" at bounding box center [326, 271] width 528 height 58
type input "00"
click at [384, 296] on tr "Aarti Dipti Manager Pallavi pooja Priya Hair Essentials - Hair Cut (Advance) x …" at bounding box center [326, 271] width 528 height 58
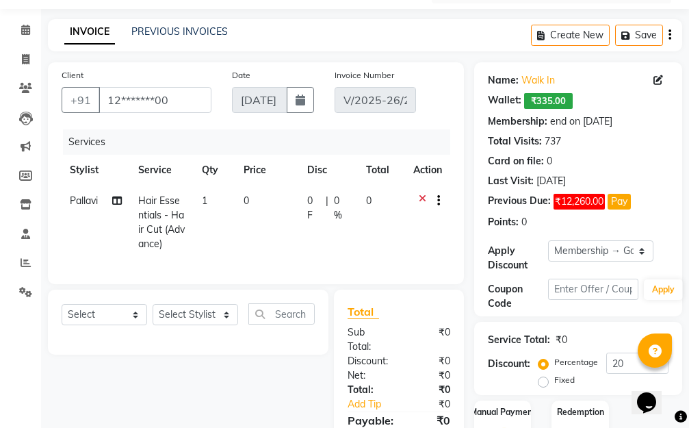
scroll to position [139, 0]
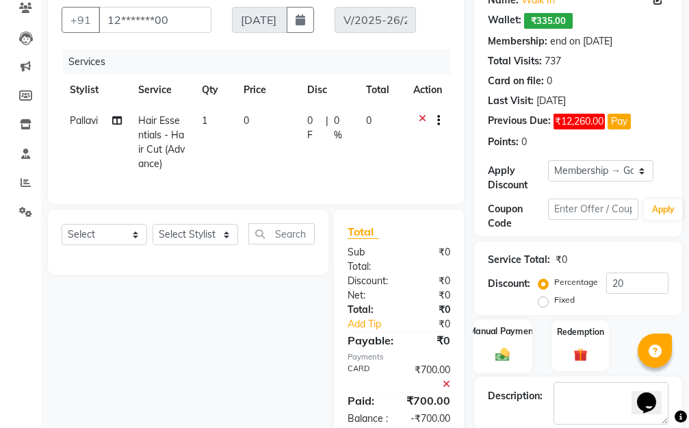
click at [503, 348] on img at bounding box center [503, 354] width 23 height 16
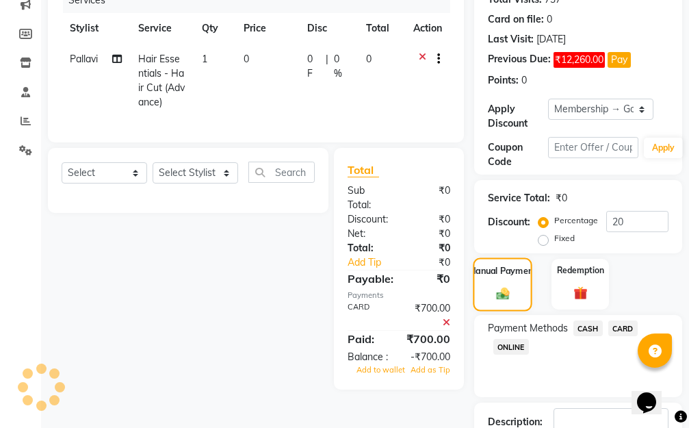
scroll to position [276, 0]
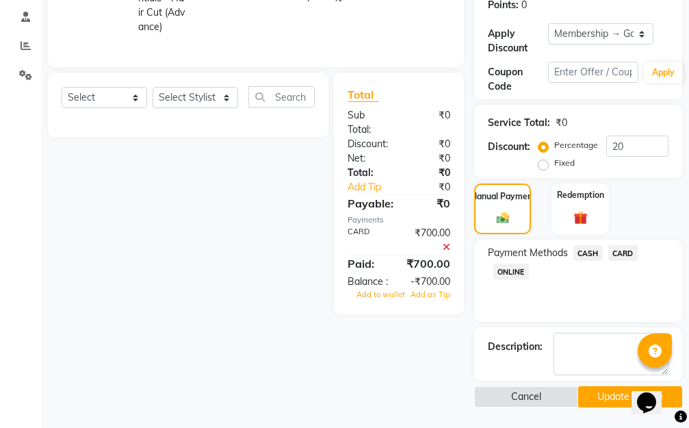
click at [446, 252] on icon at bounding box center [447, 247] width 8 height 10
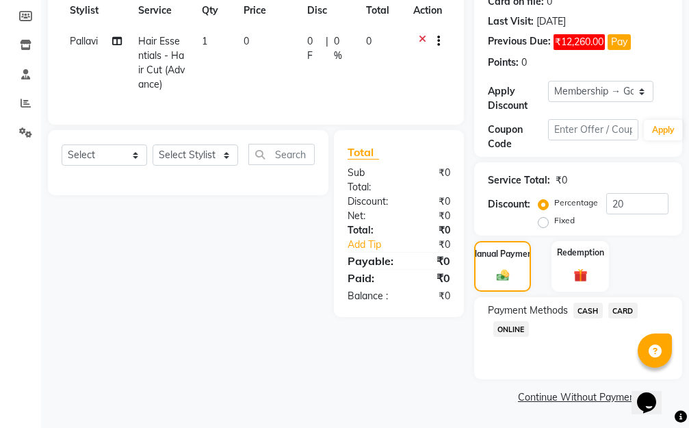
scroll to position [218, 0]
click at [589, 314] on span "CASH" at bounding box center [588, 311] width 29 height 16
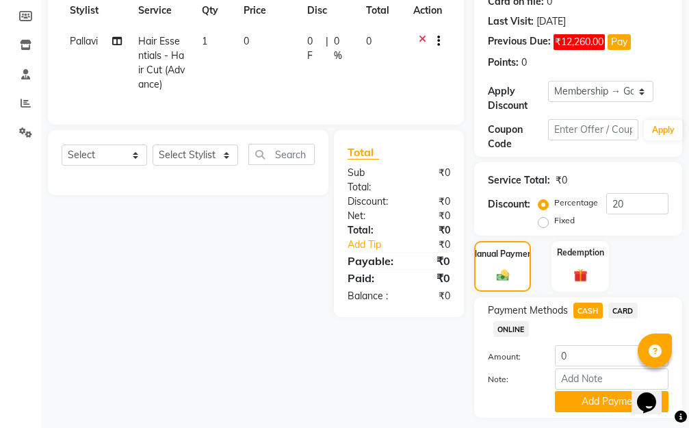
scroll to position [257, 0]
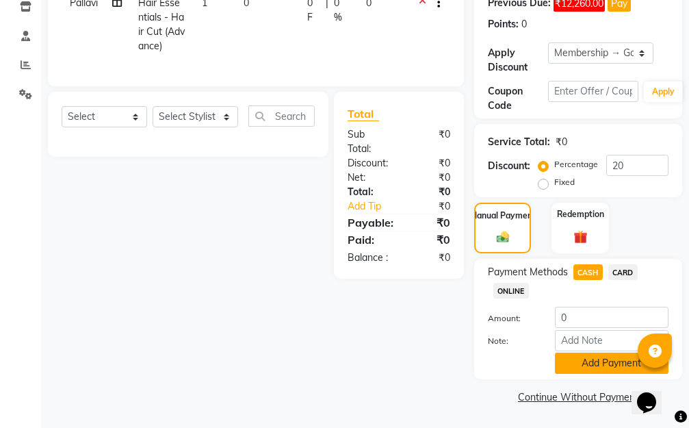
click at [574, 361] on button "Add Payment" at bounding box center [612, 363] width 114 height 21
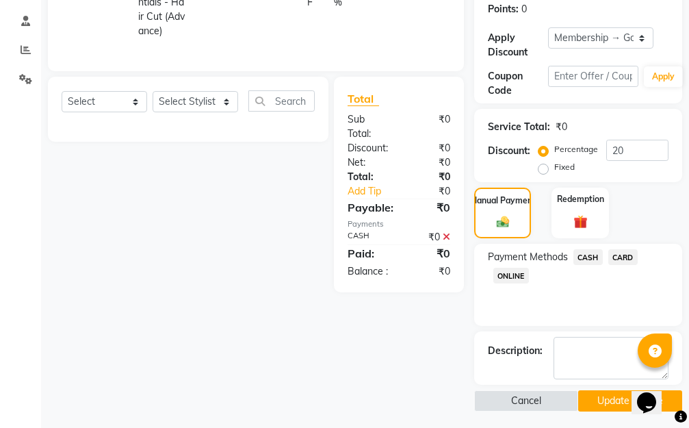
scroll to position [276, 0]
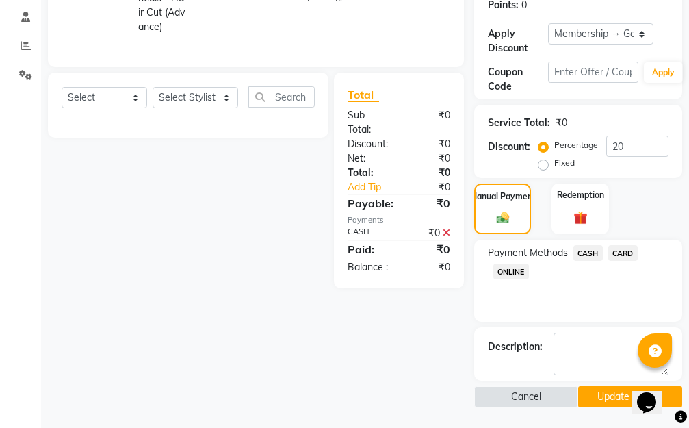
click at [607, 394] on button "Update Invoice" at bounding box center [631, 396] width 104 height 21
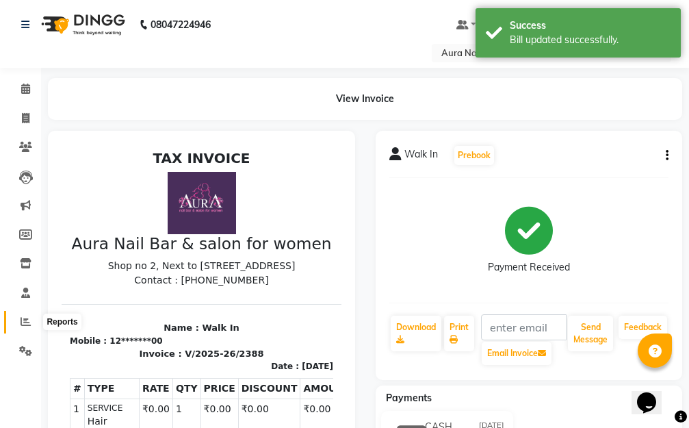
click at [23, 318] on icon at bounding box center [26, 321] width 10 height 10
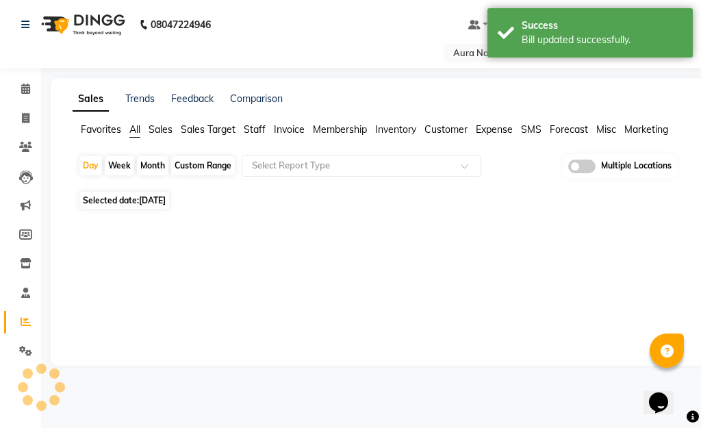
click at [264, 125] on span "Staff" at bounding box center [255, 129] width 22 height 12
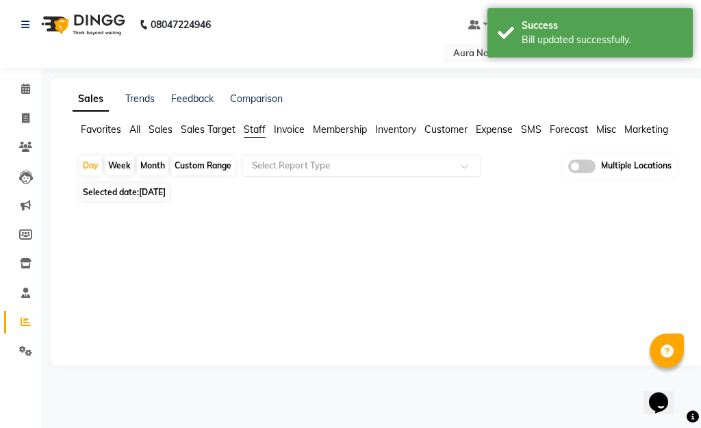
click at [155, 166] on div "Month" at bounding box center [152, 165] width 31 height 19
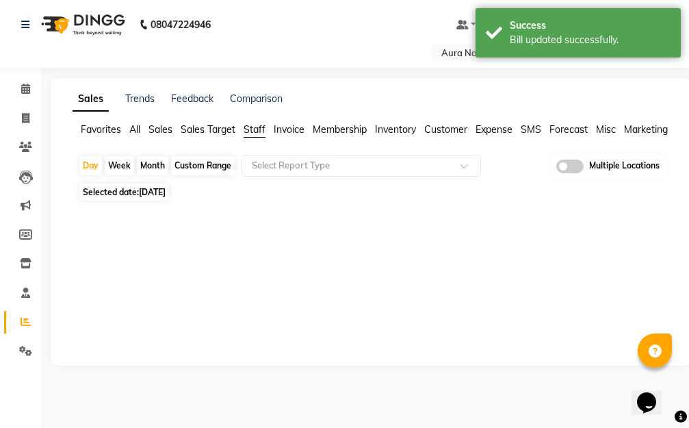
select select "9"
select select "2025"
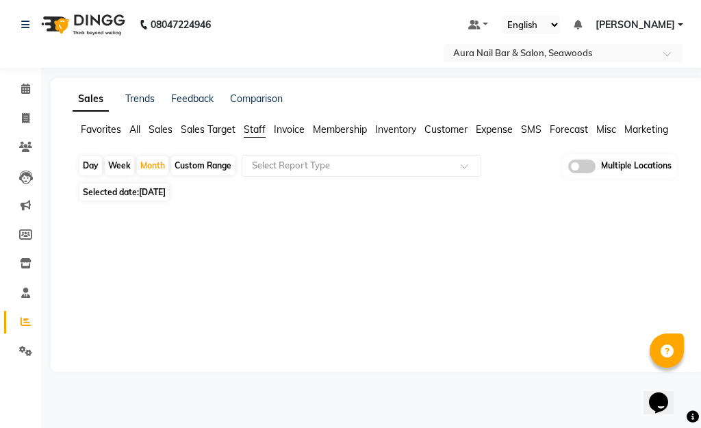
click at [144, 192] on span "[DATE]" at bounding box center [152, 192] width 27 height 10
select select "9"
select select "2025"
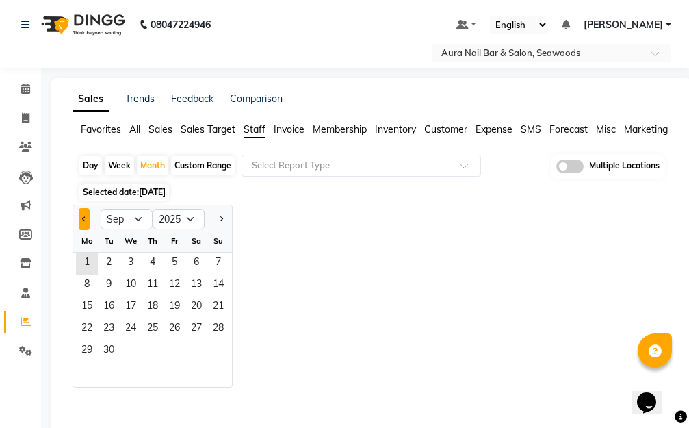
click at [81, 218] on button "Previous month" at bounding box center [84, 219] width 11 height 22
select select "8"
click at [170, 263] on span "1" at bounding box center [175, 264] width 22 height 22
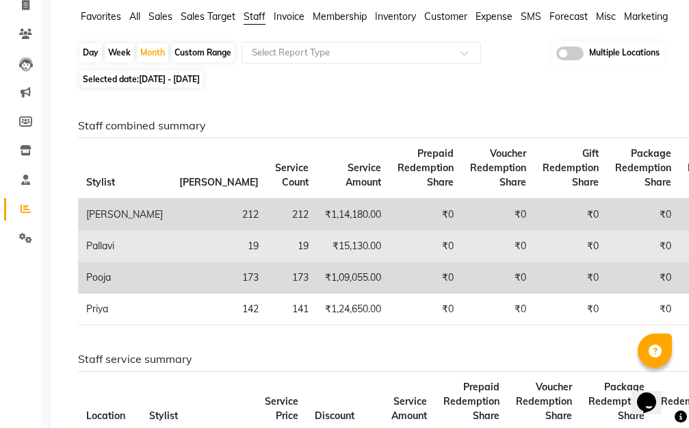
scroll to position [137, 0]
